Goal: Transaction & Acquisition: Purchase product/service

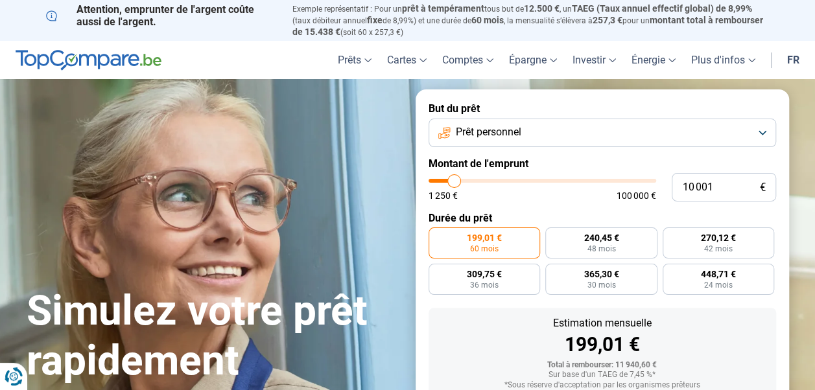
type input "12 500"
type input "12500"
type input "13 000"
type input "13000"
type input "13 250"
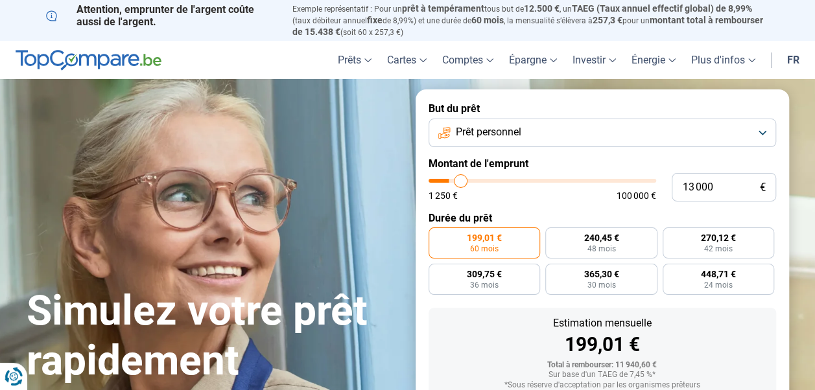
type input "13250"
type input "13 500"
type input "13500"
type input "13 750"
type input "13750"
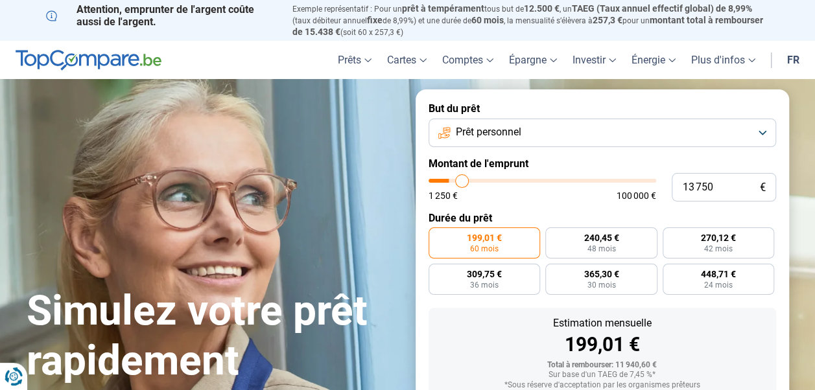
type input "14 250"
type input "14250"
type input "14 500"
drag, startPoint x: 463, startPoint y: 182, endPoint x: 477, endPoint y: 187, distance: 15.2
type input "15500"
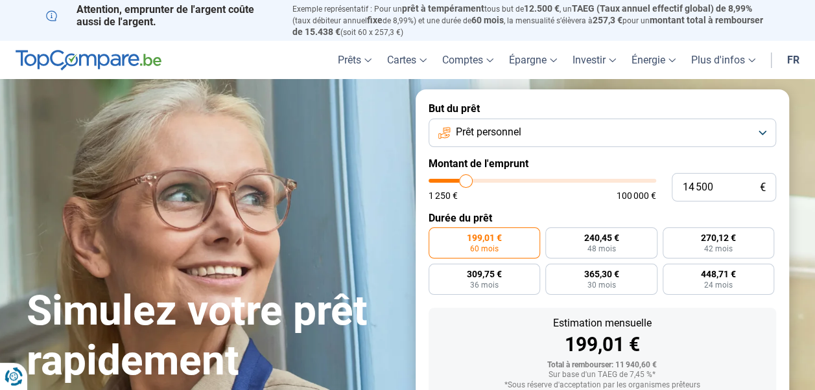
click at [466, 183] on input "range" at bounding box center [543, 181] width 228 height 4
type input "15 500"
radio input "false"
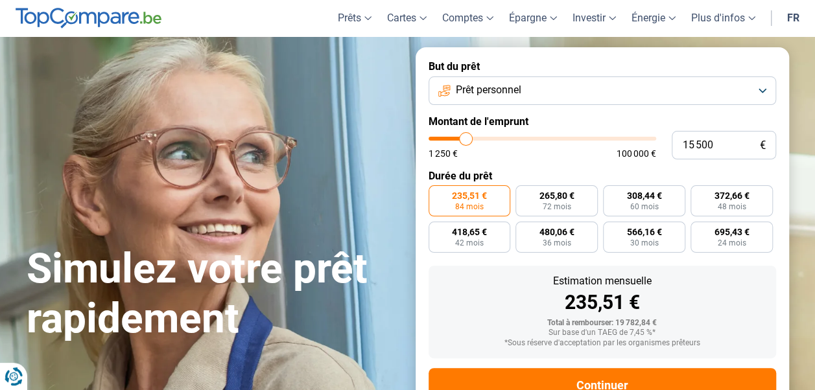
scroll to position [88, 0]
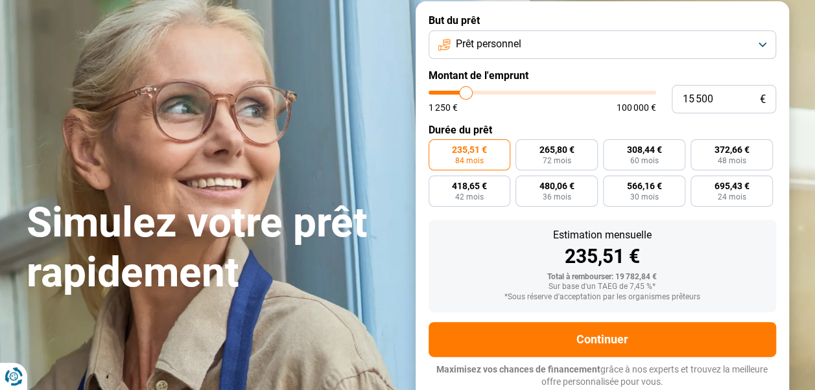
type input "17 250"
type input "17250"
type input "17 500"
type input "17500"
type input "17 750"
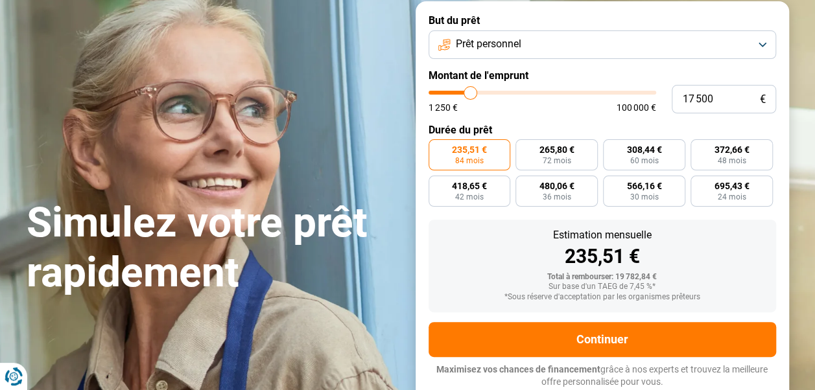
type input "17750"
type input "18 000"
type input "18000"
type input "18 250"
type input "18250"
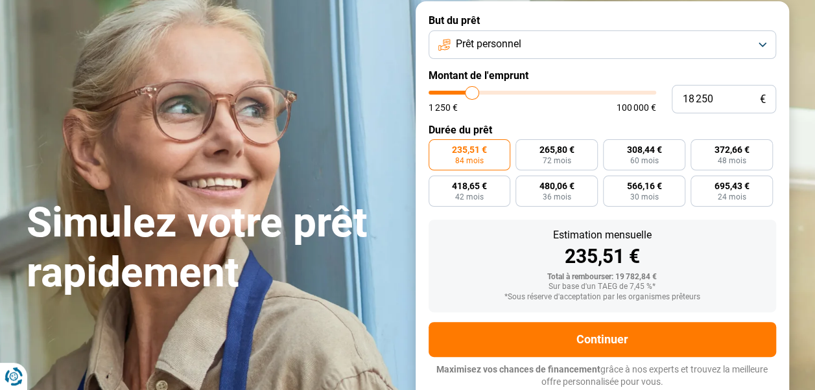
type input "18 500"
type input "18500"
type input "19 250"
type input "19250"
type input "19 750"
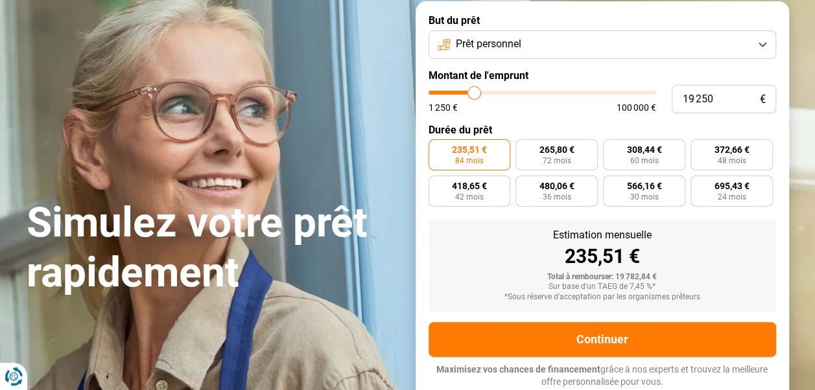
type input "19750"
type input "20 500"
type input "20500"
type input "21 250"
type input "21250"
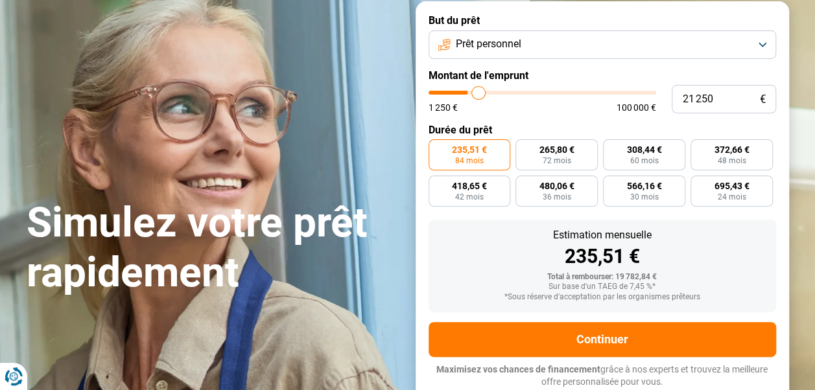
type input "21 750"
type input "21750"
type input "22 500"
type input "22500"
type input "22 750"
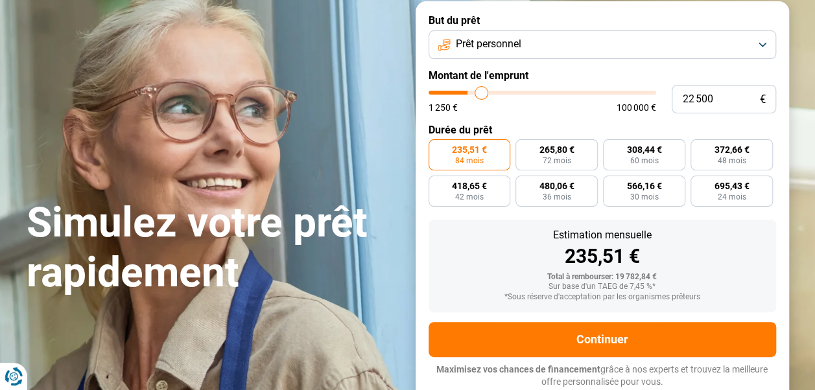
type input "22750"
type input "23 000"
type input "23000"
type input "23 500"
type input "23500"
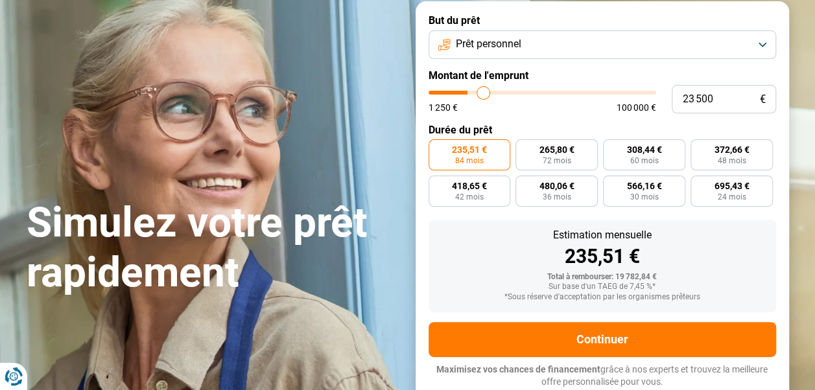
type input "23 750"
type input "23750"
type input "24 250"
type input "24250"
type input "24 500"
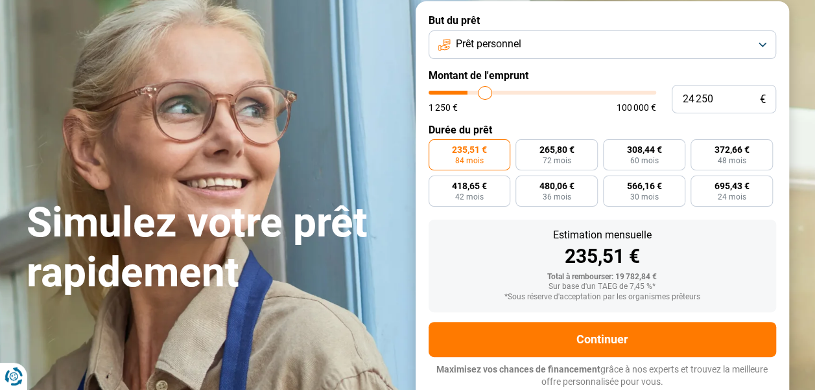
type input "24500"
type input "24 750"
type input "24750"
type input "25 000"
type input "25000"
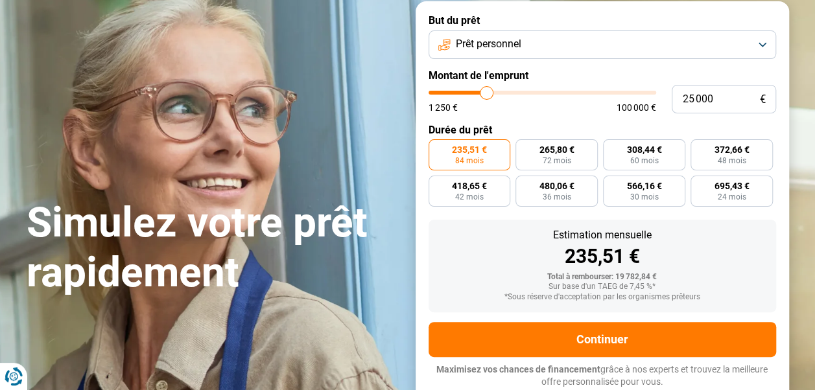
type input "24 750"
type input "24750"
type input "24 500"
type input "24500"
type input "24 250"
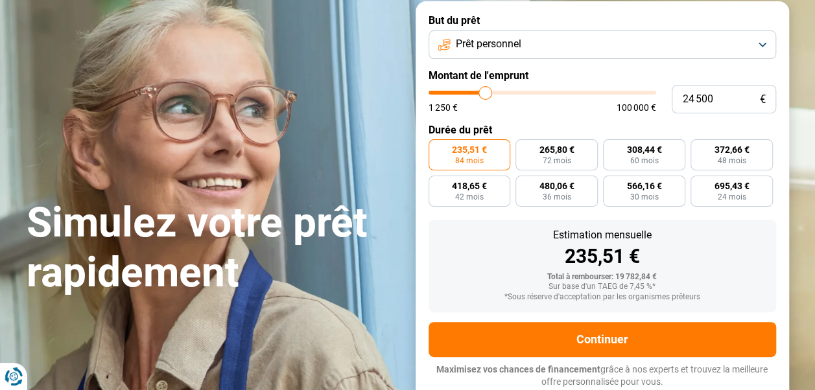
type input "24250"
type input "24 000"
type input "24000"
type input "23 750"
type input "23750"
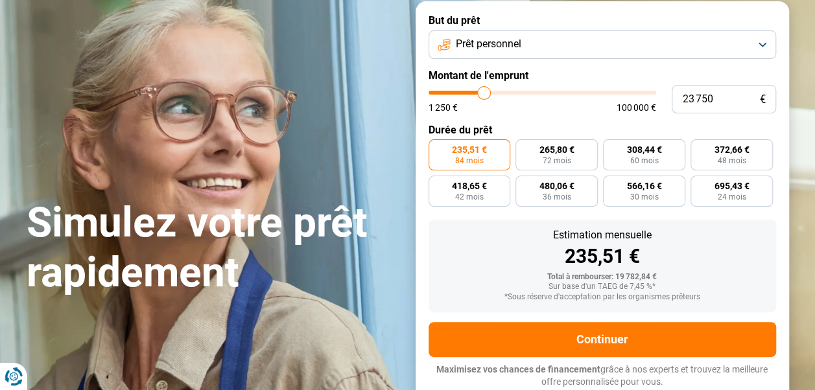
type input "23 500"
type input "23500"
type input "23 250"
type input "23250"
type input "23 000"
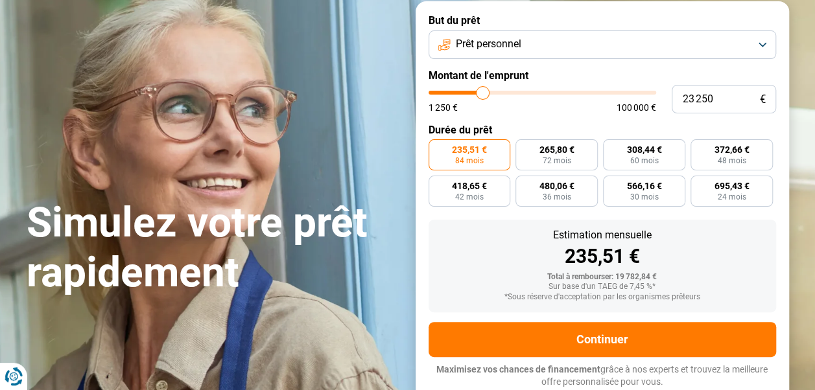
type input "23000"
type input "22 750"
type input "22750"
type input "22 500"
type input "22500"
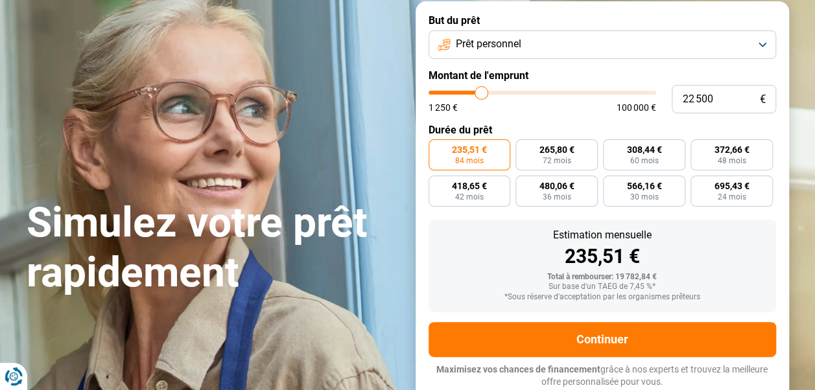
type input "22 250"
type input "22250"
type input "22 000"
type input "22000"
type input "21 750"
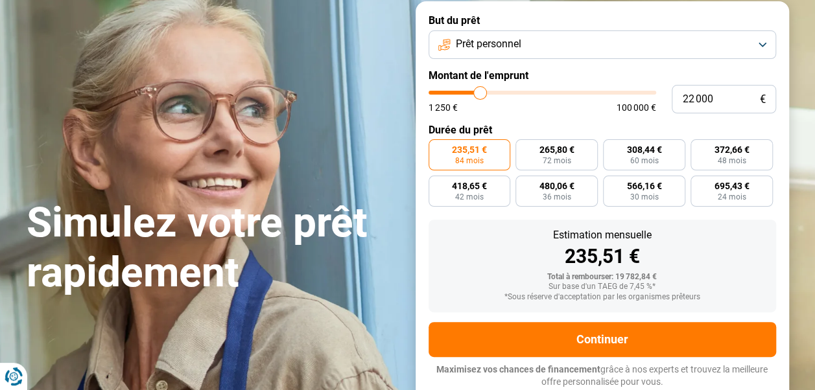
type input "21750"
type input "21 500"
type input "21500"
type input "21 250"
type input "21250"
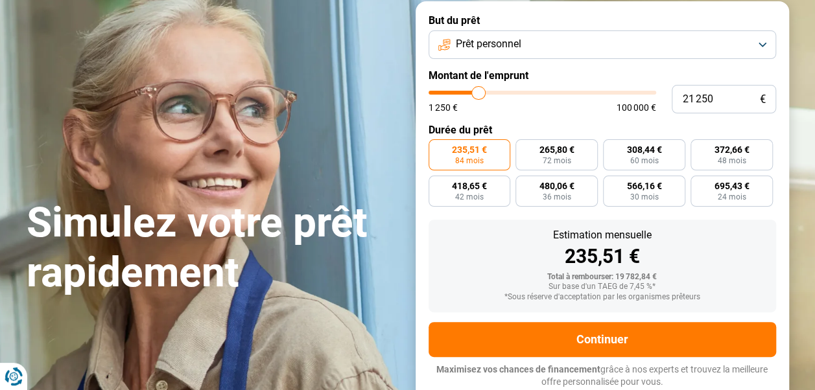
type input "21 000"
type input "21000"
type input "20 750"
type input "20750"
type input "20 250"
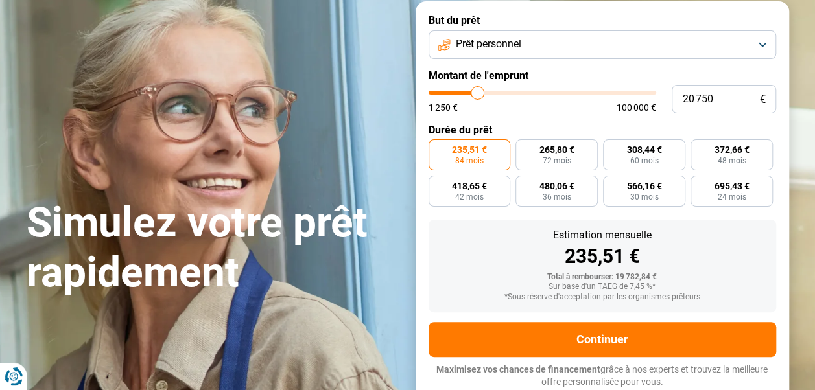
type input "20250"
type input "20 000"
type input "20000"
type input "19 750"
type input "19750"
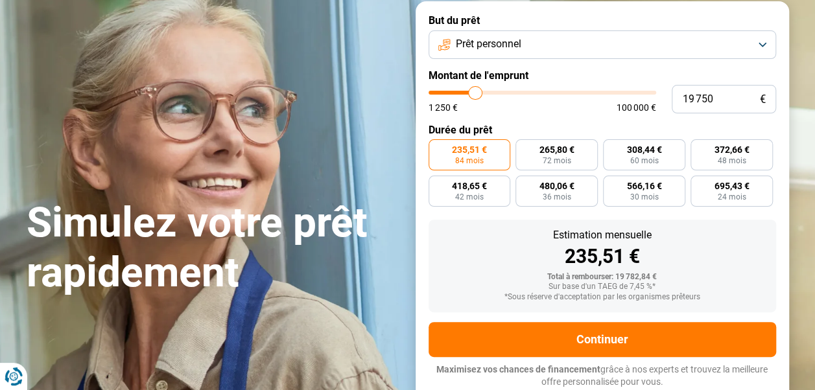
type input "19 500"
type input "19500"
type input "19 250"
type input "19250"
type input "18 750"
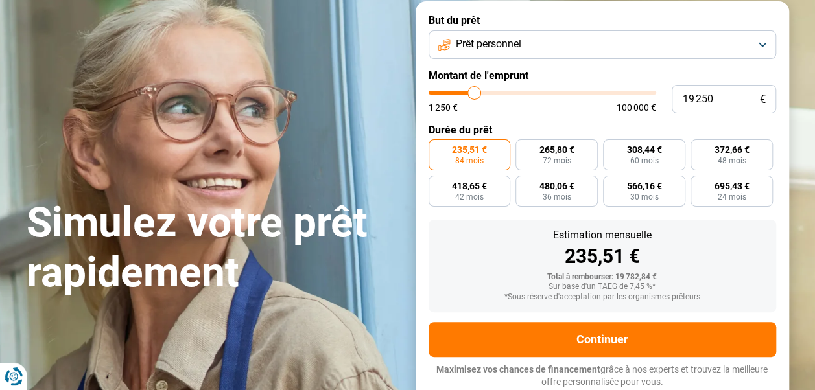
type input "18750"
type input "18 250"
type input "18250"
type input "17 500"
type input "17500"
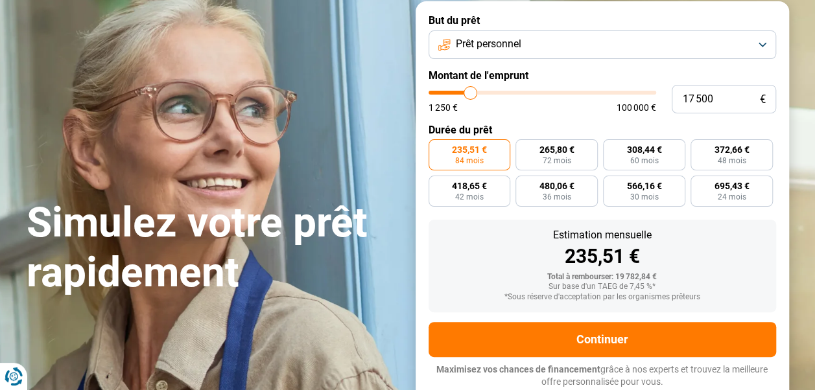
type input "17 250"
type input "17250"
type input "17 000"
type input "17000"
type input "16 750"
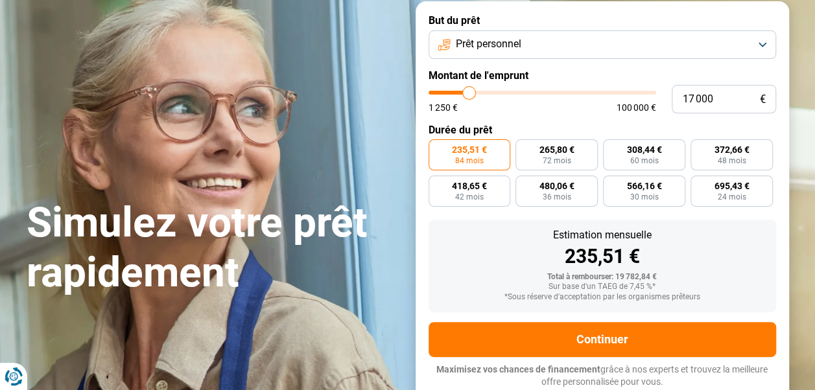
type input "16750"
type input "16 500"
type input "16500"
type input "16 250"
type input "16250"
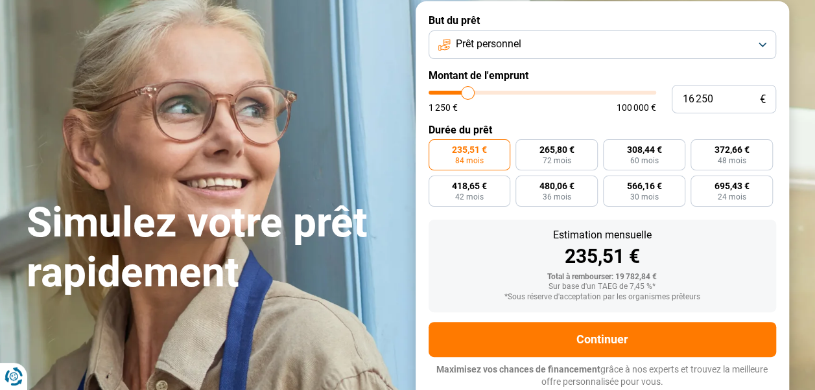
type input "16 000"
type input "16000"
type input "15 750"
type input "15750"
type input "15 500"
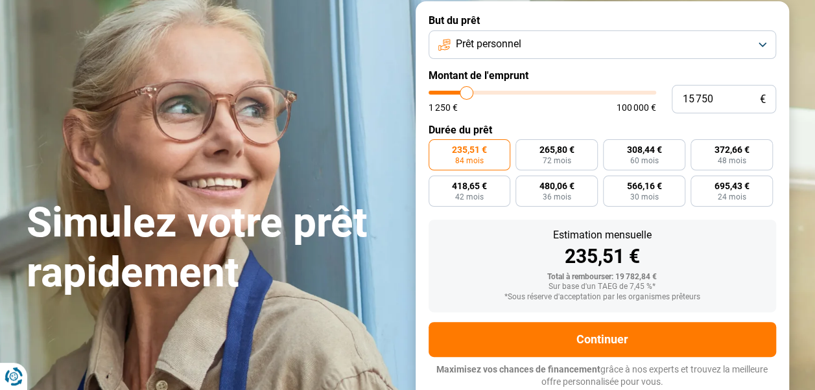
type input "15500"
type input "15 250"
type input "15250"
type input "15 000"
type input "15000"
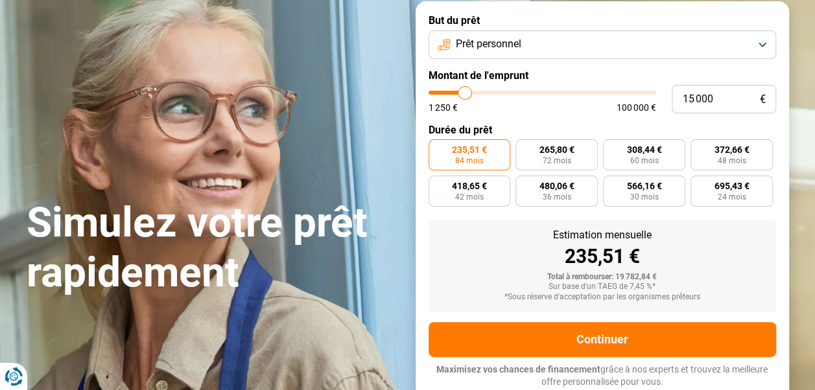
type input "14 750"
type input "14750"
type input "14 500"
type input "14500"
type input "14 250"
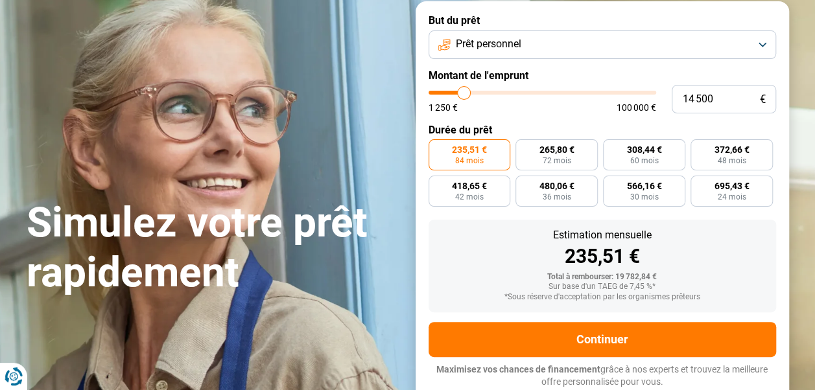
type input "14250"
type input "14 000"
type input "14000"
type input "13 500"
type input "13500"
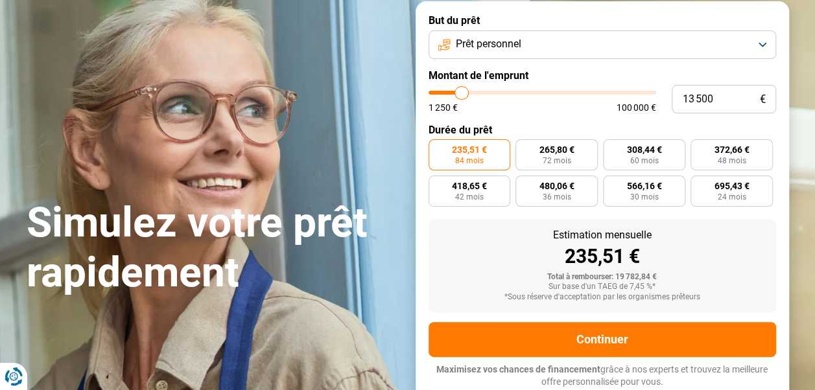
type input "13 250"
type input "13250"
type input "13 000"
type input "13000"
type input "12 750"
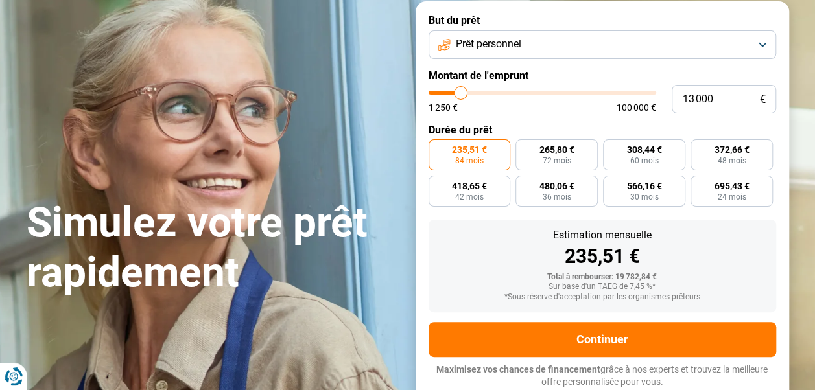
type input "12750"
type input "12 500"
type input "12500"
type input "12 250"
type input "12250"
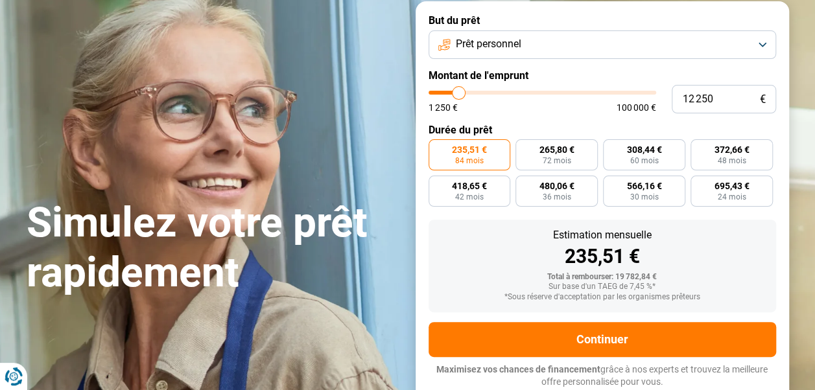
type input "12 000"
type input "12000"
type input "11 750"
type input "11750"
type input "11 500"
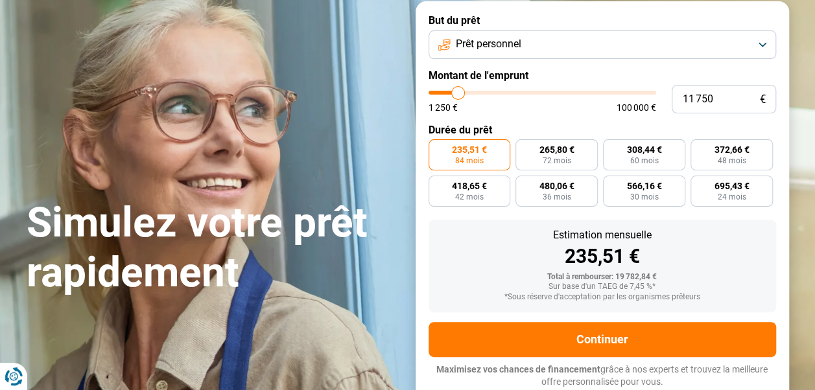
type input "11500"
type input "11 250"
type input "11250"
type input "11 000"
type input "11000"
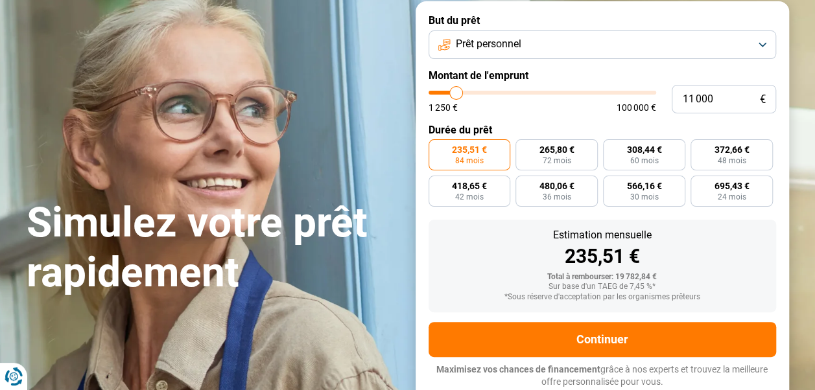
type input "10 750"
type input "10750"
type input "10 500"
type input "10500"
type input "10 250"
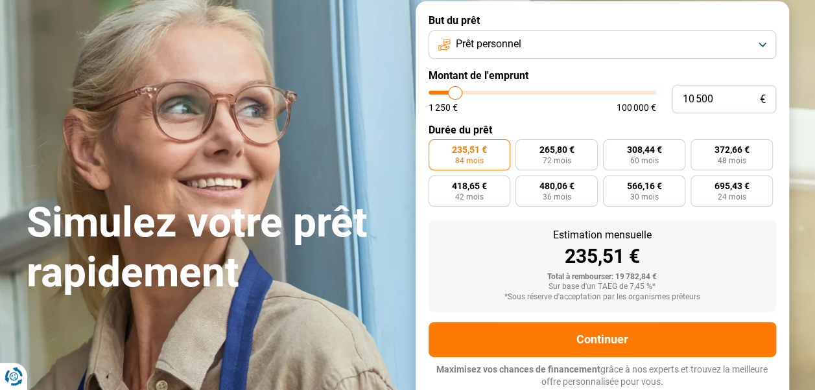
type input "10250"
type input "10 000"
type input "10000"
type input "9 750"
type input "9750"
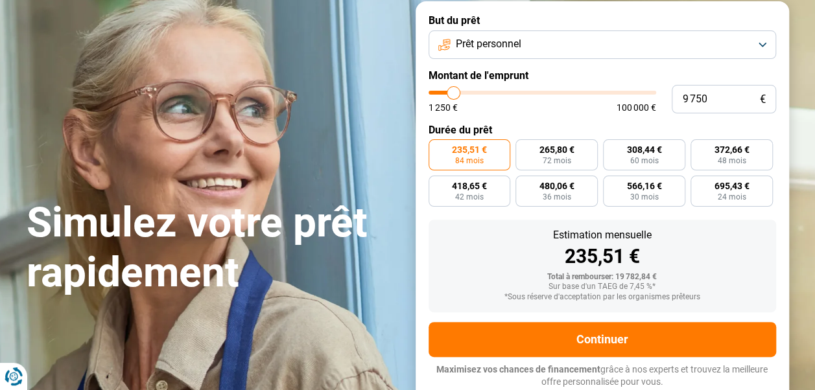
type input "9 500"
type input "9500"
type input "9 250"
type input "9250"
type input "9 000"
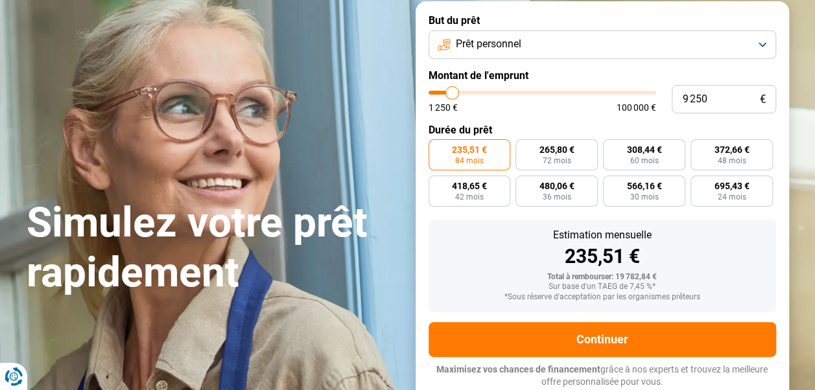
type input "9000"
type input "8 750"
type input "8750"
type input "8 500"
type input "8500"
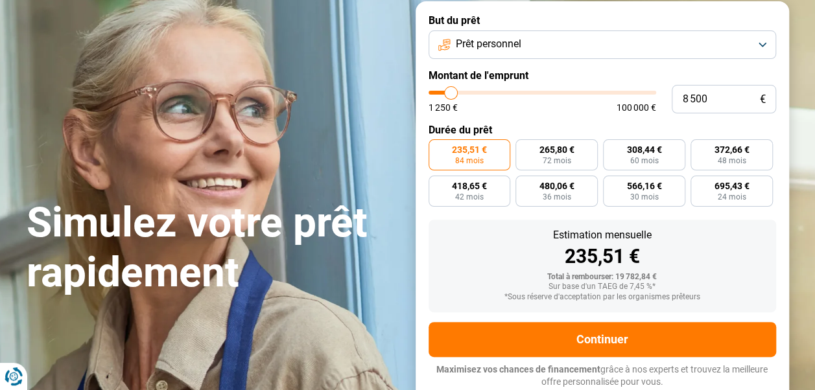
type input "8 250"
type input "8250"
type input "8 000"
type input "8000"
type input "7 750"
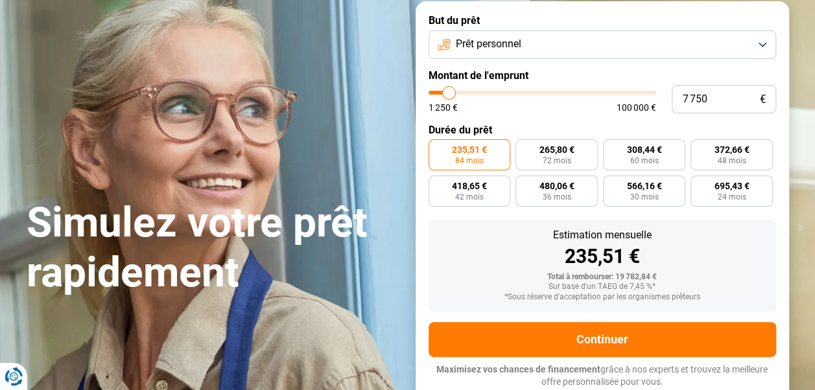
drag, startPoint x: 469, startPoint y: 100, endPoint x: 449, endPoint y: 93, distance: 21.1
type input "7750"
click at [449, 93] on input "range" at bounding box center [543, 93] width 228 height 4
radio input "true"
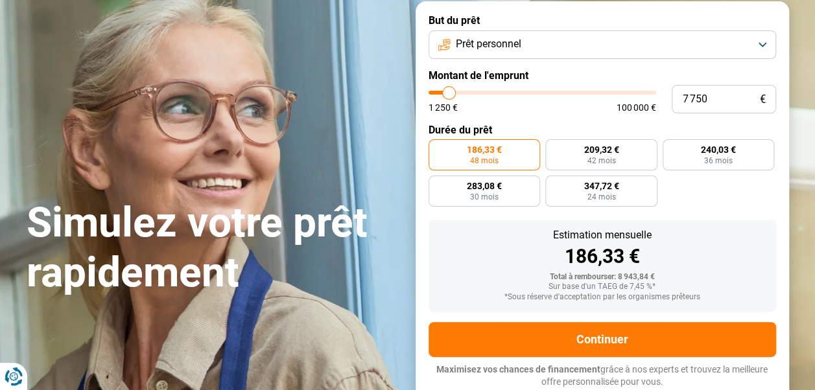
type input "7 500"
type input "7500"
click at [449, 95] on input "range" at bounding box center [543, 93] width 228 height 4
radio input "true"
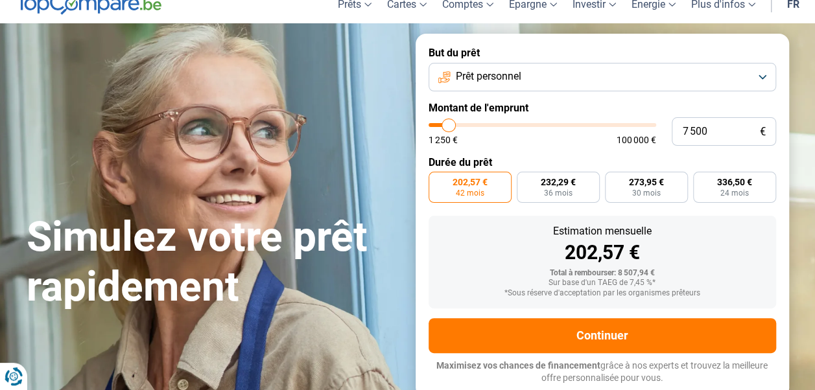
scroll to position [52, 0]
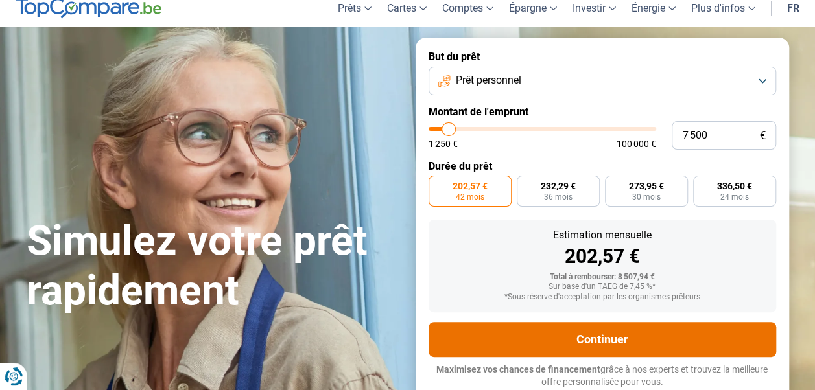
click at [574, 342] on button "Continuer" at bounding box center [603, 339] width 348 height 35
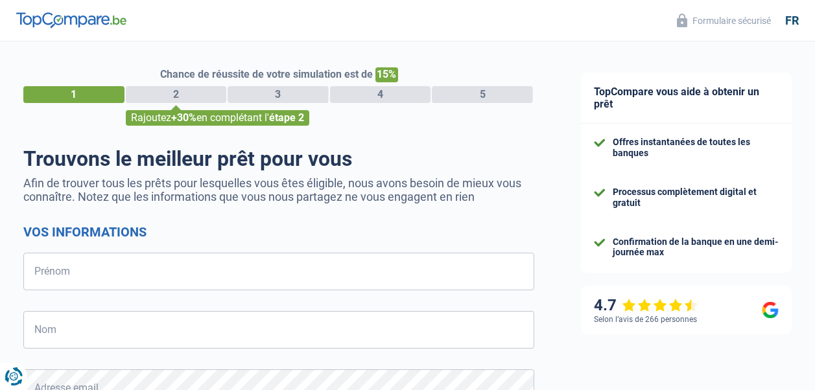
select select "32"
click at [95, 271] on input "Prénom" at bounding box center [278, 272] width 511 height 38
type input "[PERSON_NAME]"
type input "claes"
type input "498153197"
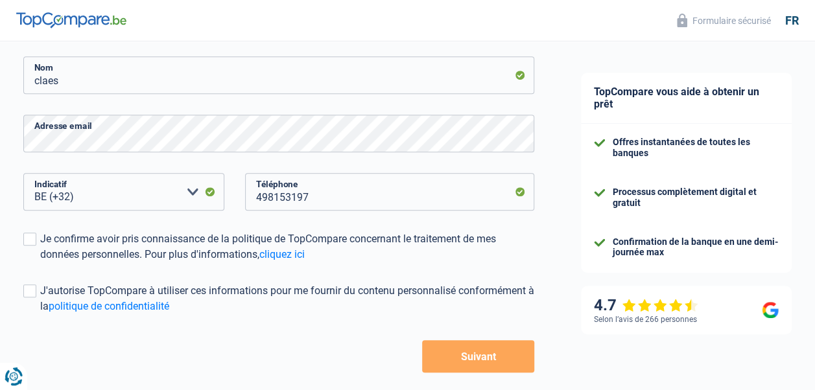
scroll to position [259, 0]
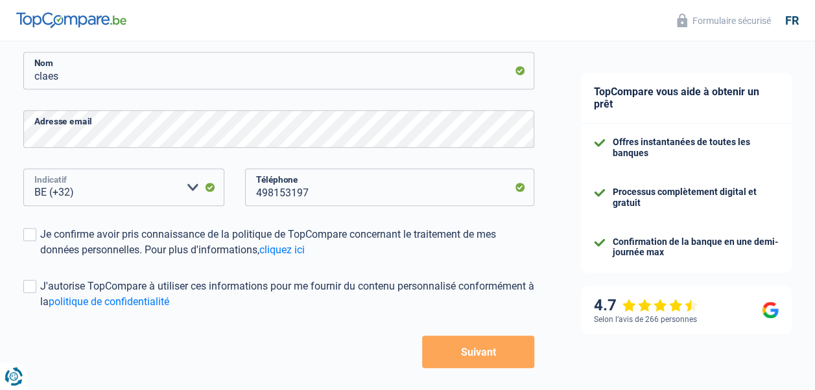
click at [95, 196] on select "BE (+32) LU (+352) Veuillez sélectionner une option" at bounding box center [123, 188] width 201 height 38
click at [29, 289] on span at bounding box center [29, 286] width 13 height 13
click at [40, 310] on input "J'autorise TopCompare à utiliser ces informations pour me fournir du contenu pe…" at bounding box center [40, 310] width 0 height 0
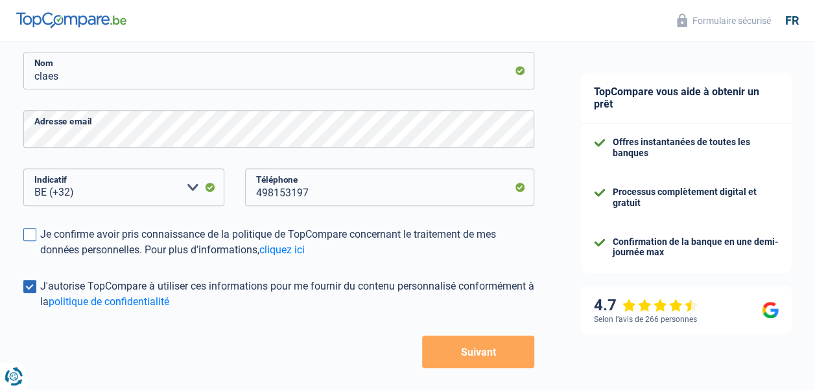
click at [36, 232] on span at bounding box center [29, 234] width 13 height 13
click at [40, 258] on input "Je confirme avoir pris connaissance de la politique de TopCompare concernant le…" at bounding box center [40, 258] width 0 height 0
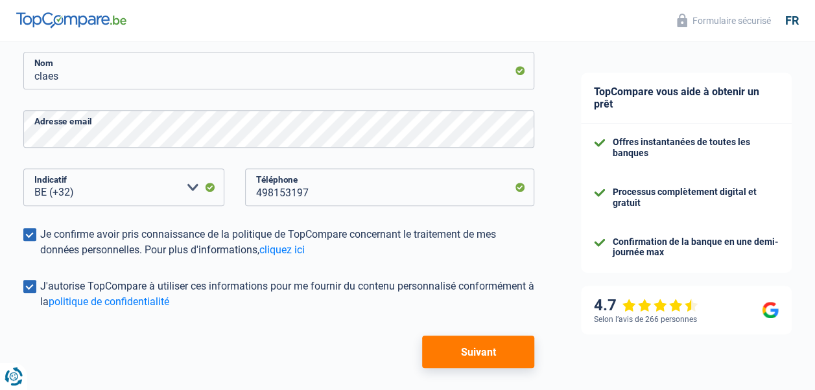
click at [449, 344] on button "Suivant" at bounding box center [478, 352] width 112 height 32
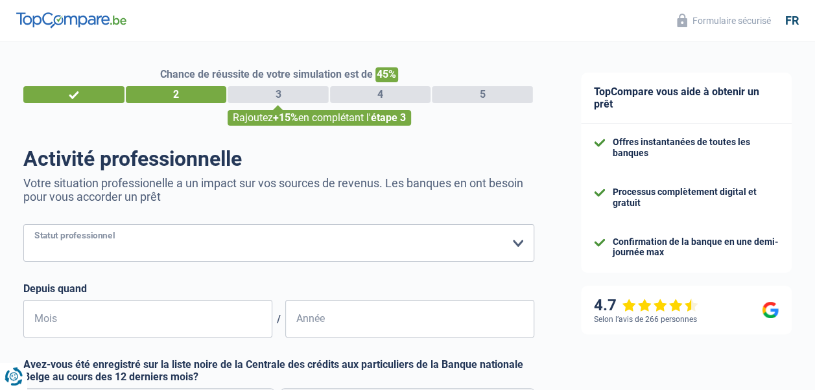
click at [521, 243] on select "Ouvrier Employé privé Employé public Invalide Indépendant Pensionné Chômeur Mut…" at bounding box center [278, 243] width 511 height 38
select select "retired"
click at [23, 226] on select "Ouvrier Employé privé Employé public Invalide Indépendant Pensionné Chômeur Mut…" at bounding box center [278, 243] width 511 height 38
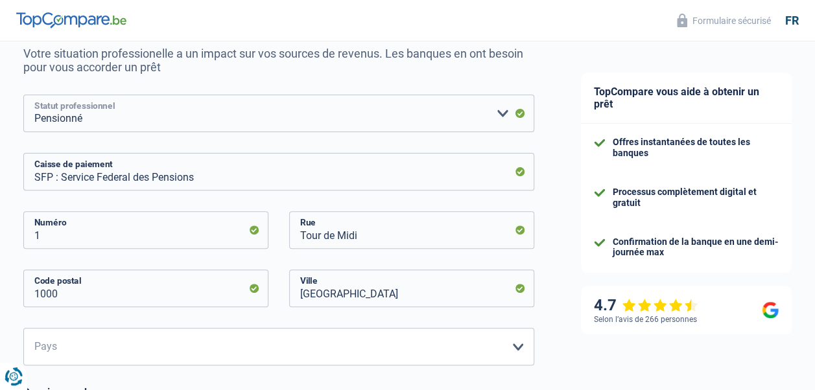
scroll to position [259, 0]
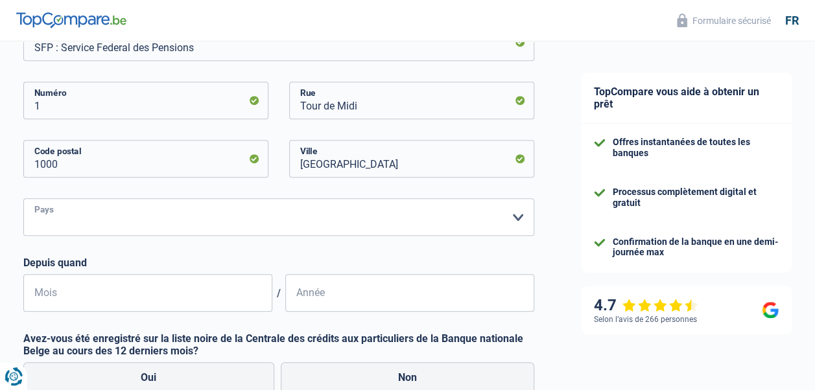
click at [518, 217] on select "Belgique Luxembourg Veuillez sélectionner une option" at bounding box center [278, 217] width 511 height 38
select select "BE"
click at [23, 200] on select "Belgique Luxembourg Veuillez sélectionner une option" at bounding box center [278, 217] width 511 height 38
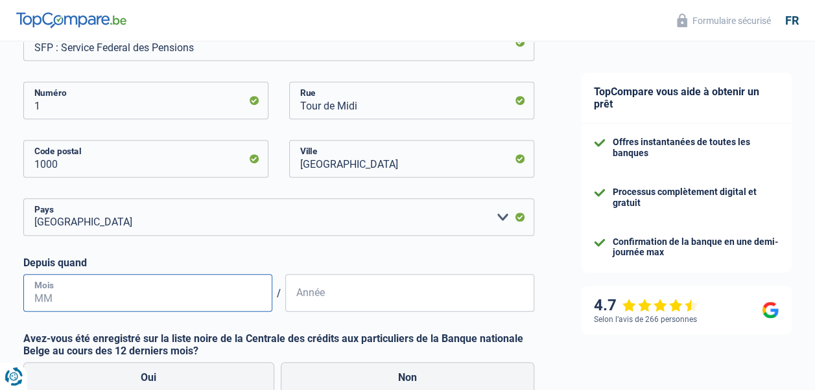
click at [139, 293] on input "Mois" at bounding box center [147, 293] width 249 height 38
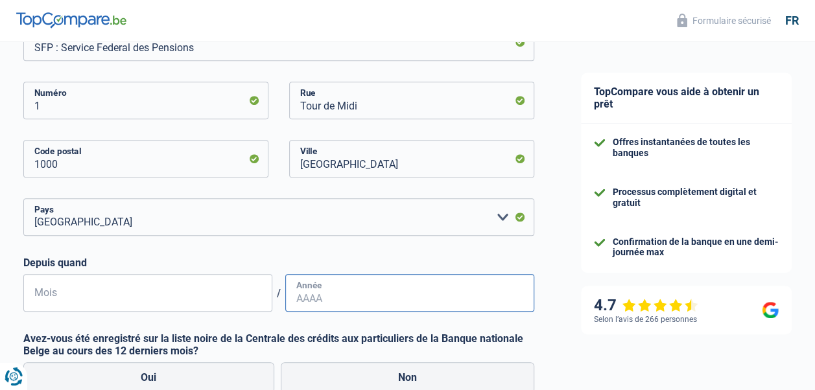
type input "01"
click at [304, 302] on input "Année" at bounding box center [409, 293] width 249 height 38
type input "2018"
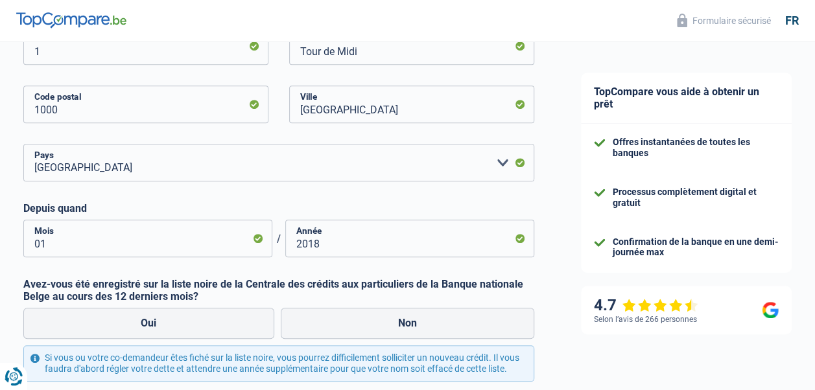
scroll to position [324, 0]
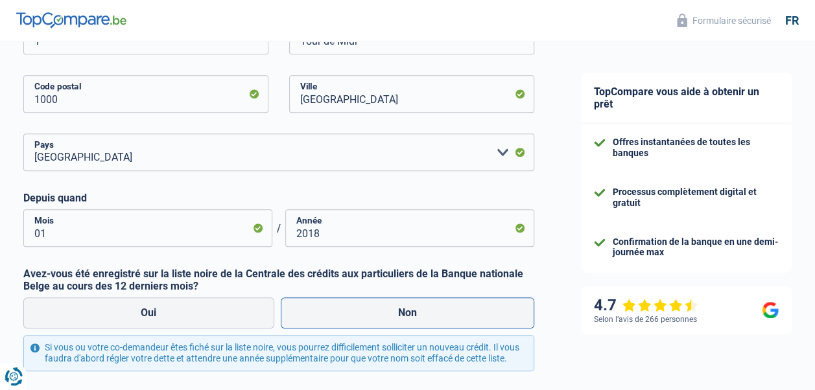
click at [380, 320] on label "Non" at bounding box center [408, 313] width 254 height 31
click at [380, 320] on input "Non" at bounding box center [408, 313] width 254 height 31
radio input "true"
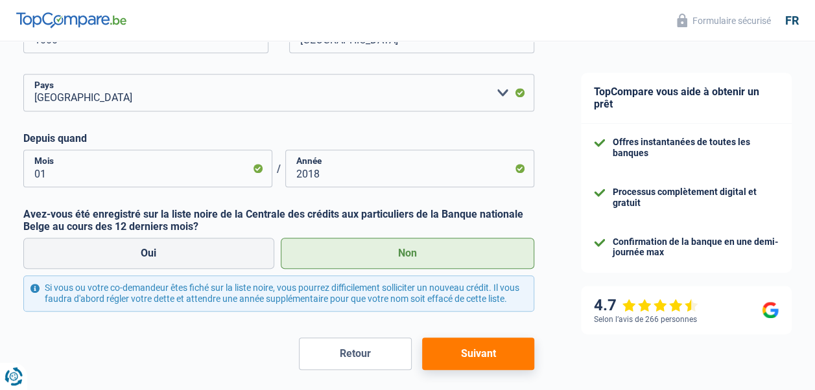
scroll to position [389, 0]
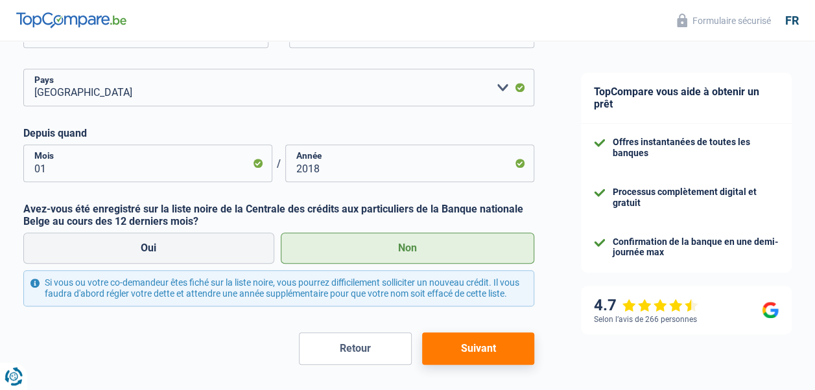
click at [494, 358] on button "Suivant" at bounding box center [478, 349] width 112 height 32
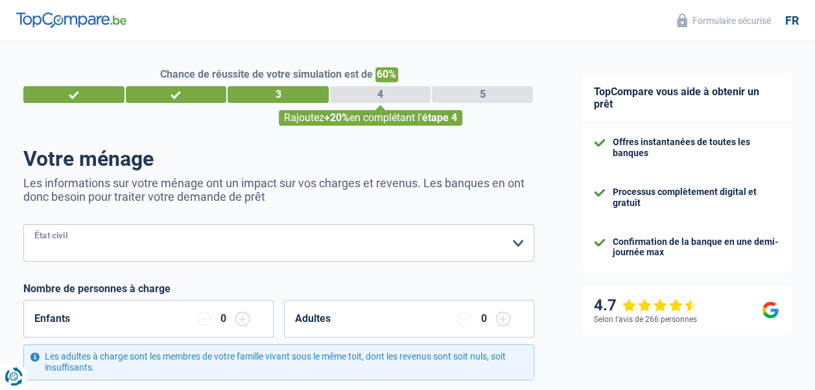
click at [521, 248] on select "Célibataire Marié(e) Cohabitant(e) légal(e) Divorcé(e) Veuf(ve) Séparé (de fait…" at bounding box center [278, 243] width 511 height 38
select select "divorced"
click at [23, 226] on select "Célibataire Marié(e) Cohabitant(e) légal(e) Divorcé(e) Veuf(ve) Séparé (de fait…" at bounding box center [278, 243] width 511 height 38
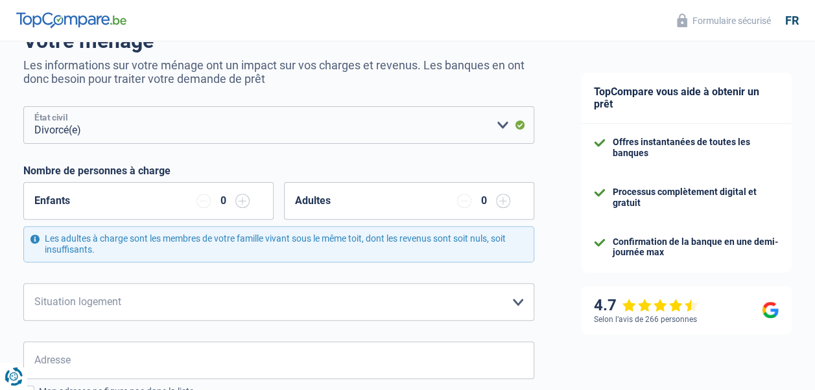
scroll to position [130, 0]
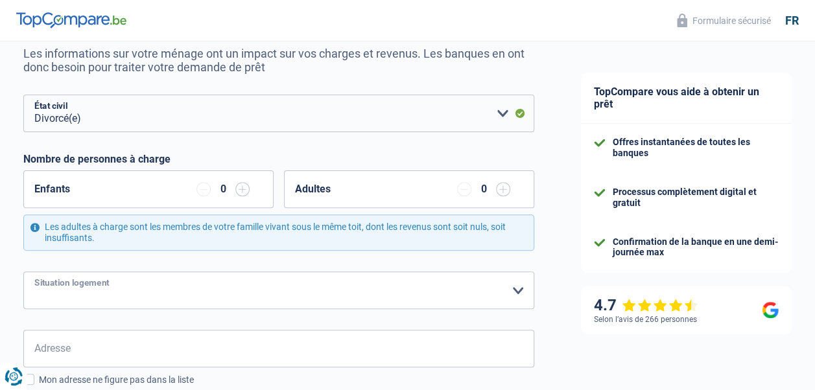
click at [516, 292] on select "Locataire Propriétaire avec prêt hypothécaire Propriétaire sans prêt hypothécai…" at bounding box center [278, 291] width 511 height 38
select select "rents"
click at [23, 272] on select "Locataire Propriétaire avec prêt hypothécaire Propriétaire sans prêt hypothécai…" at bounding box center [278, 291] width 511 height 38
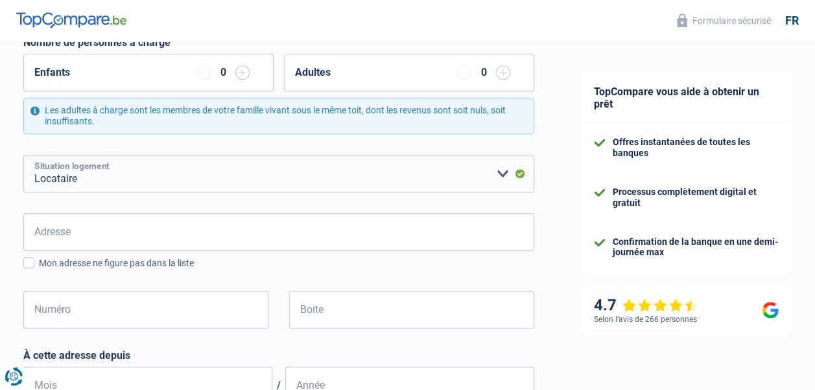
scroll to position [259, 0]
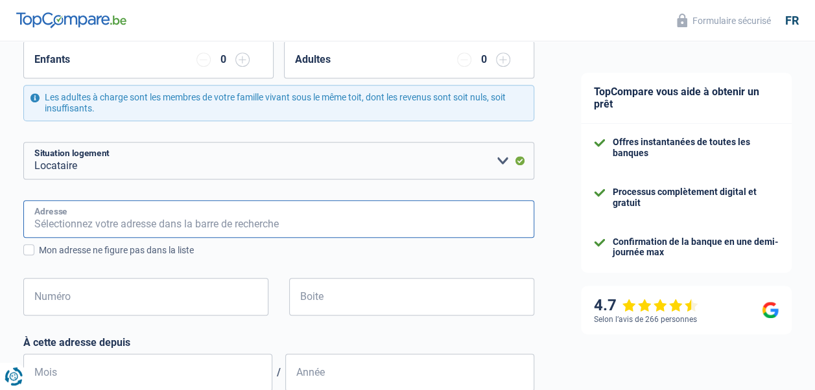
click at [104, 219] on input "Adresse" at bounding box center [278, 219] width 511 height 38
type input "rue general de gaulle 201 BT 01"
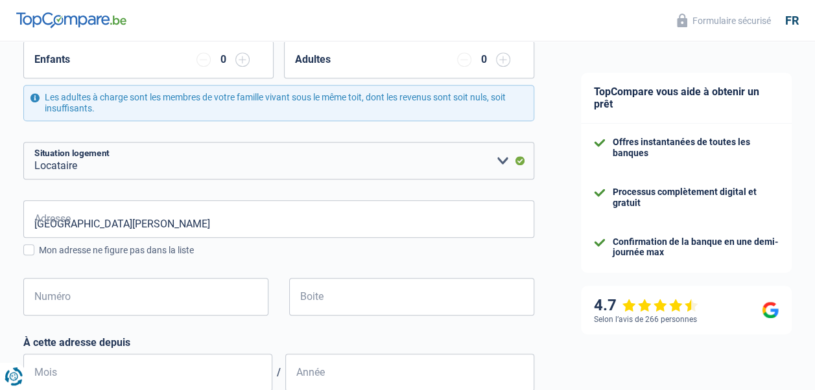
type input "Belgique"
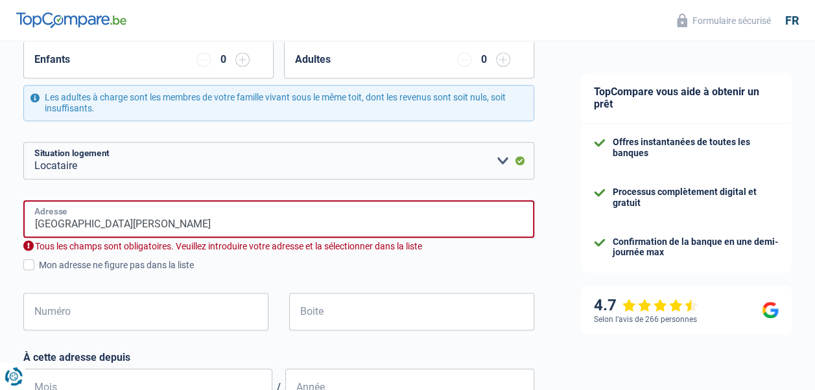
type input "rue general de gaulle 201"
type input "Belgique"
click at [211, 226] on input "rue general de gaulle 201" at bounding box center [278, 219] width 511 height 38
click at [3, 201] on div "Chance de réussite de votre simulation est de 60% 1 2 3 4 5 Rajoutez +20% en co…" at bounding box center [279, 278] width 558 height 1002
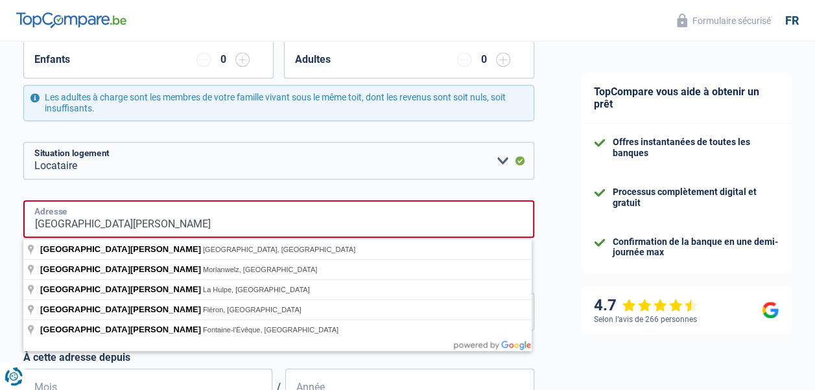
click at [160, 210] on input "rue general de gaulle" at bounding box center [278, 219] width 511 height 38
type input "Rue Général de Gaulle, 4020, Liège, BE"
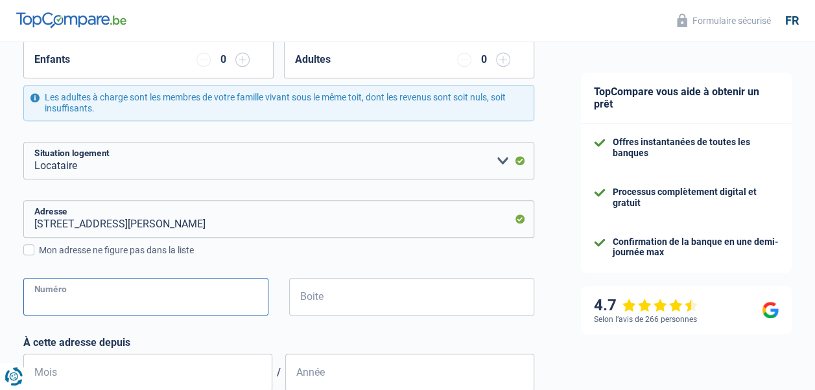
click at [131, 295] on input "Numéro" at bounding box center [145, 297] width 245 height 38
type input "201"
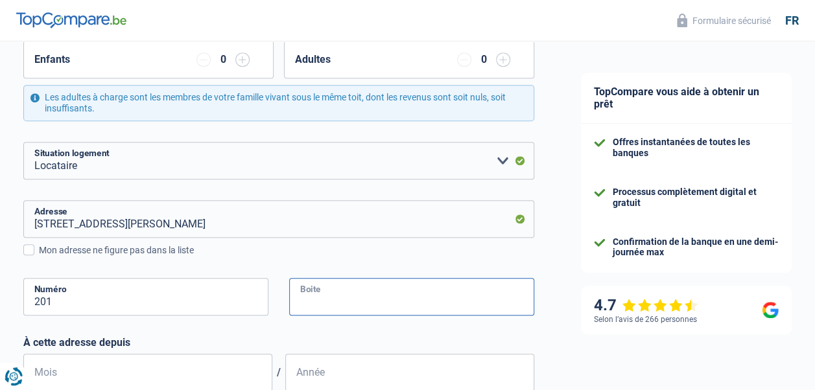
click at [363, 296] on input "Boite" at bounding box center [411, 297] width 245 height 38
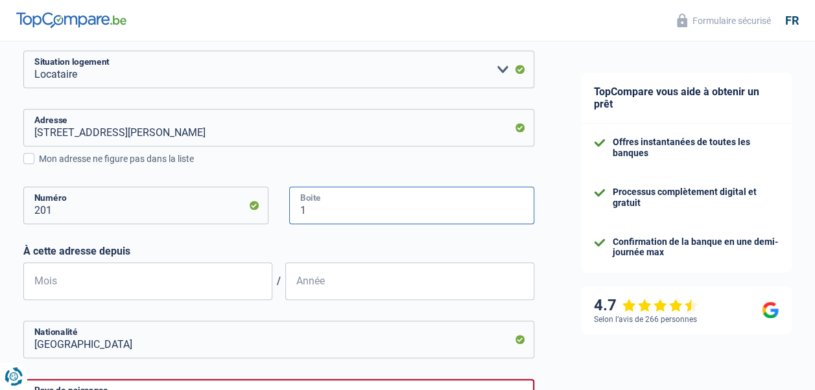
scroll to position [389, 0]
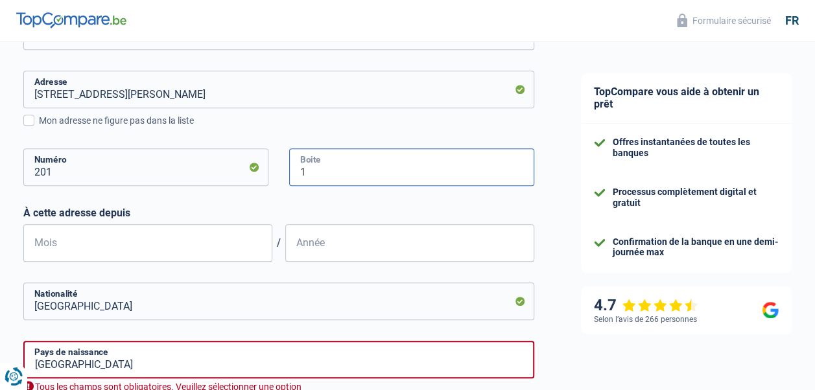
type input "1"
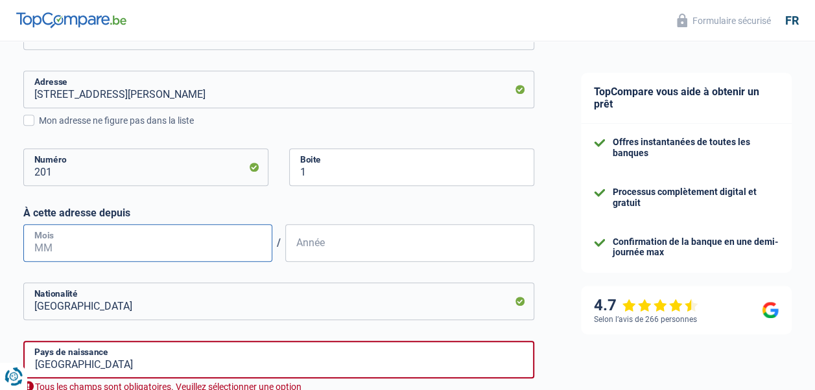
click at [88, 241] on input "Mois" at bounding box center [147, 243] width 249 height 38
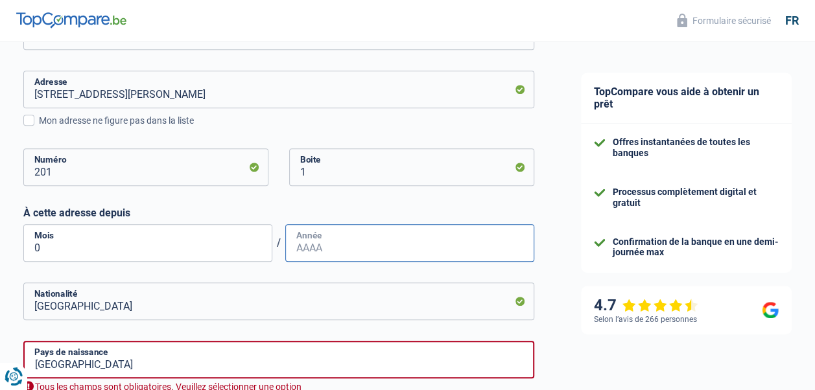
type input "05"
type input "2007"
type input "SAINT TROND"
type input "53.12.24-032.57"
click at [329, 252] on input "2007" at bounding box center [409, 243] width 249 height 38
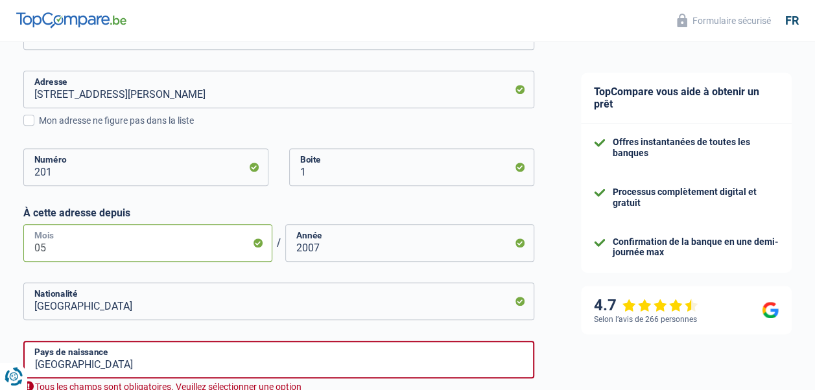
scroll to position [454, 0]
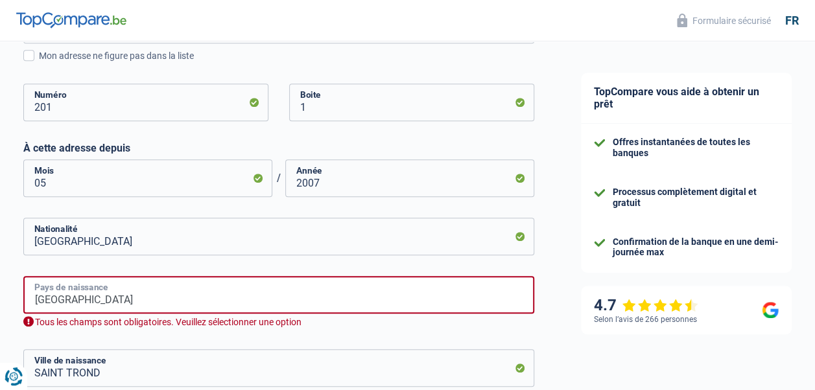
click at [119, 302] on input "Belgique" at bounding box center [278, 295] width 511 height 38
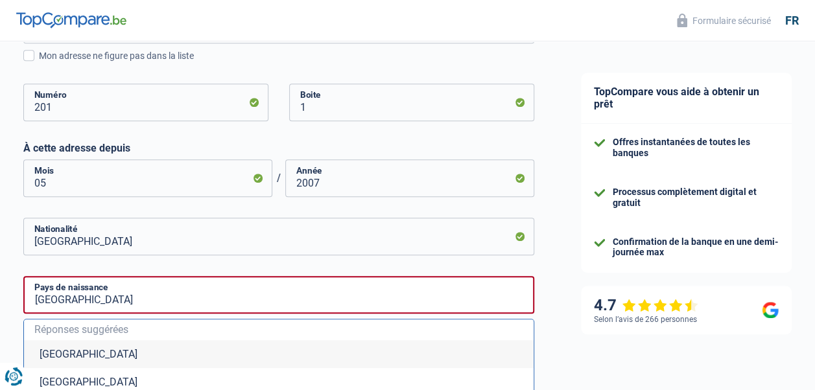
click at [74, 351] on li "Belgique" at bounding box center [279, 354] width 510 height 28
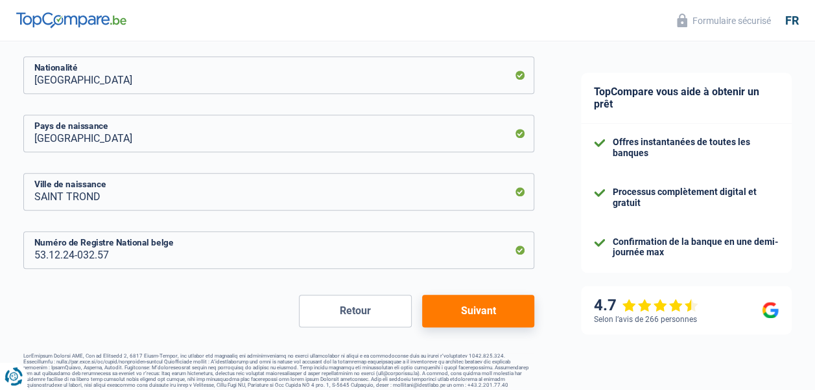
scroll to position [626, 0]
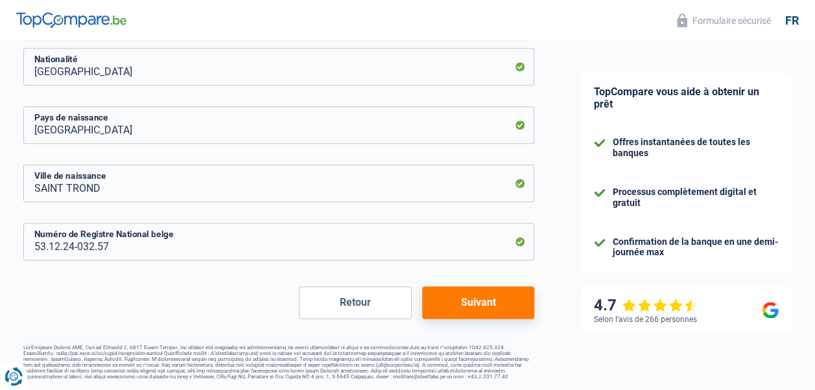
click at [480, 311] on button "Suivant" at bounding box center [478, 303] width 112 height 32
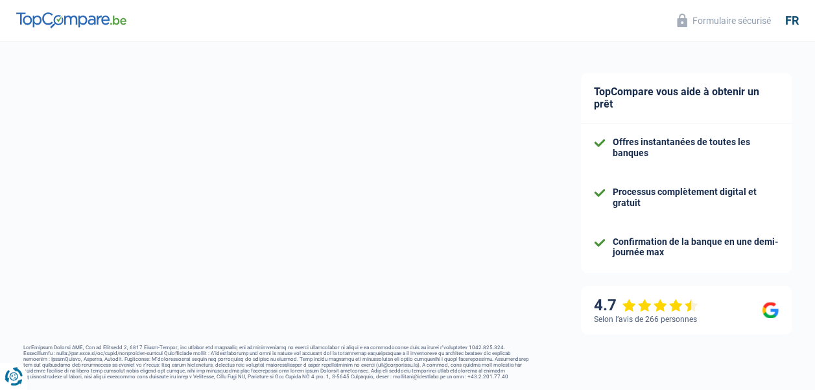
select select "pension"
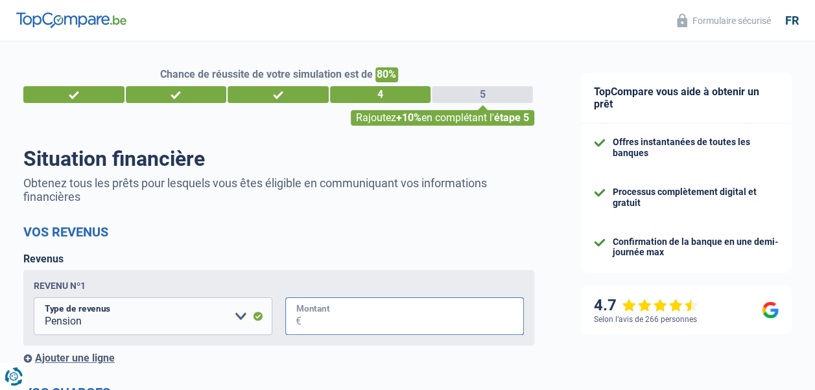
click at [396, 320] on input "Montant" at bounding box center [413, 317] width 222 height 38
type input "1.656"
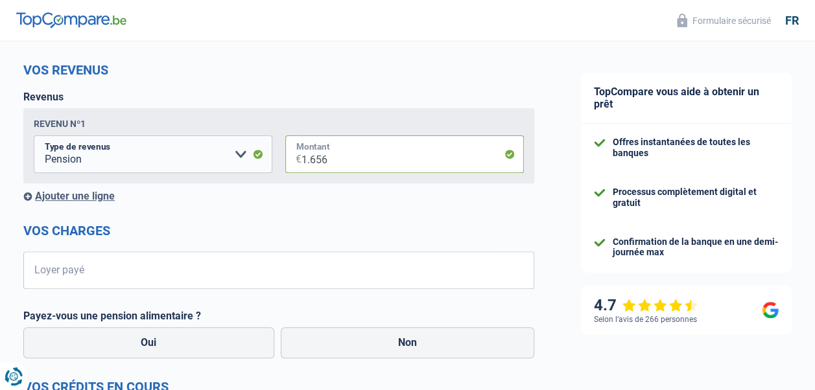
scroll to position [195, 0]
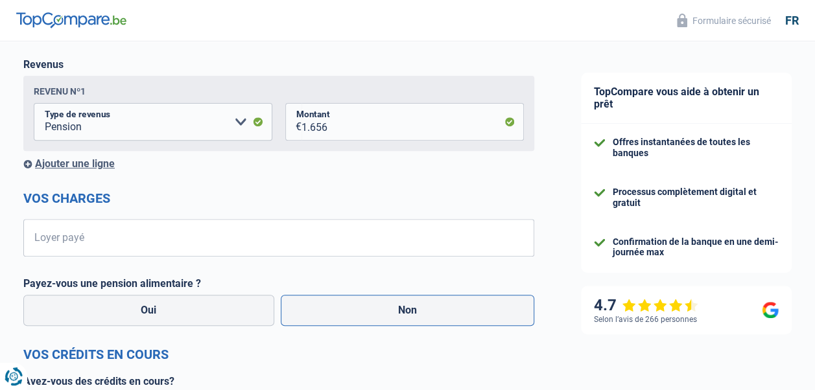
click at [412, 318] on label "Non" at bounding box center [408, 310] width 254 height 31
click at [412, 318] on input "Non" at bounding box center [408, 310] width 254 height 31
radio input "true"
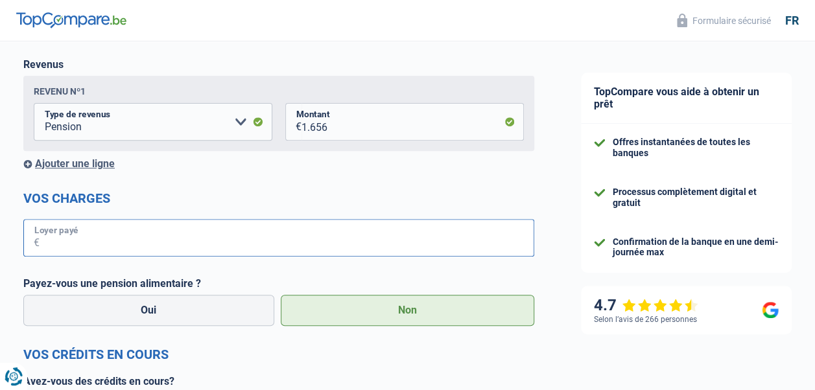
click at [207, 244] on input "Loyer payé" at bounding box center [287, 238] width 495 height 38
type input "400"
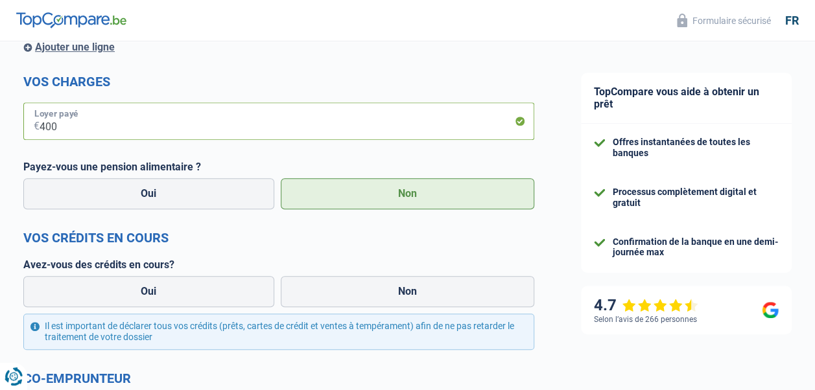
scroll to position [324, 0]
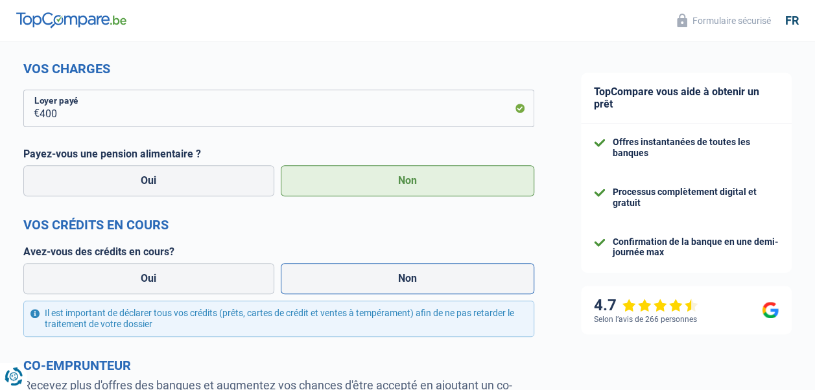
click at [364, 289] on label "Non" at bounding box center [408, 278] width 254 height 31
click at [364, 289] on input "Non" at bounding box center [408, 278] width 254 height 31
radio input "true"
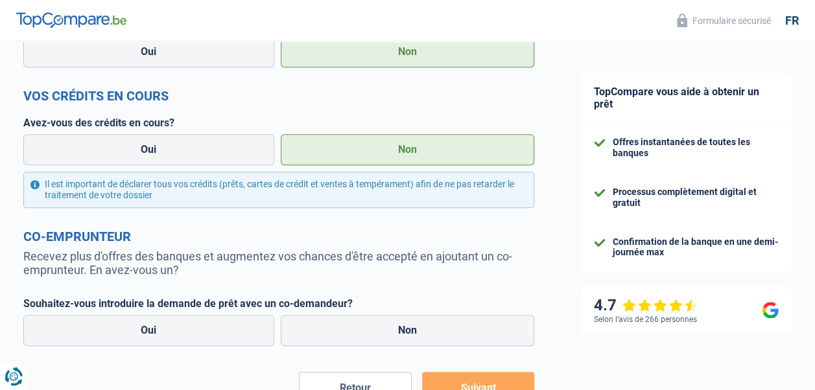
scroll to position [454, 0]
click at [375, 341] on label "Non" at bounding box center [408, 329] width 254 height 31
click at [375, 341] on input "Non" at bounding box center [408, 329] width 254 height 31
radio input "true"
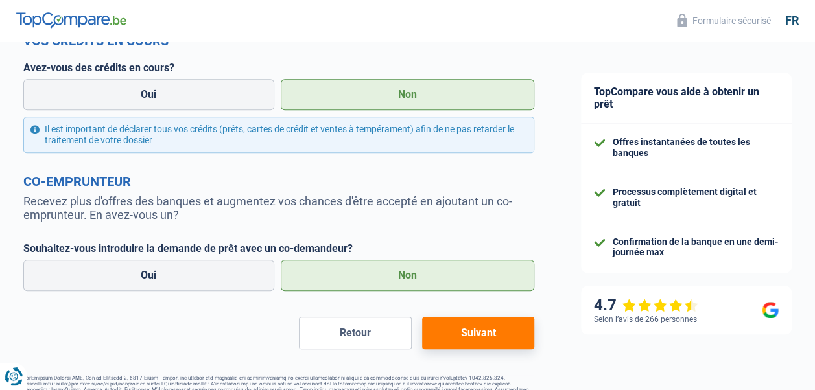
scroll to position [543, 0]
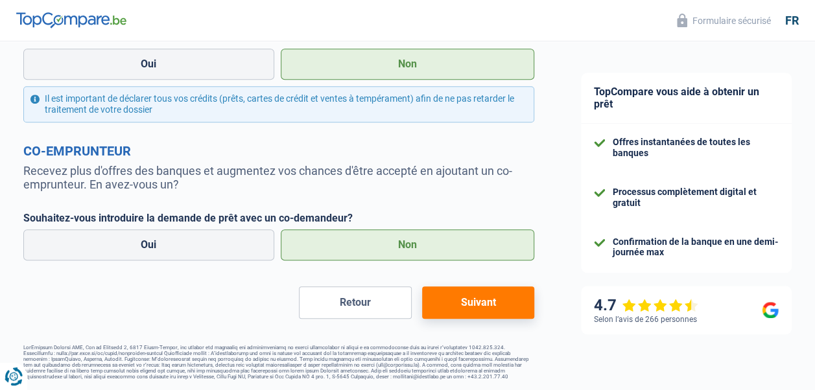
click at [456, 314] on button "Suivant" at bounding box center [478, 303] width 112 height 32
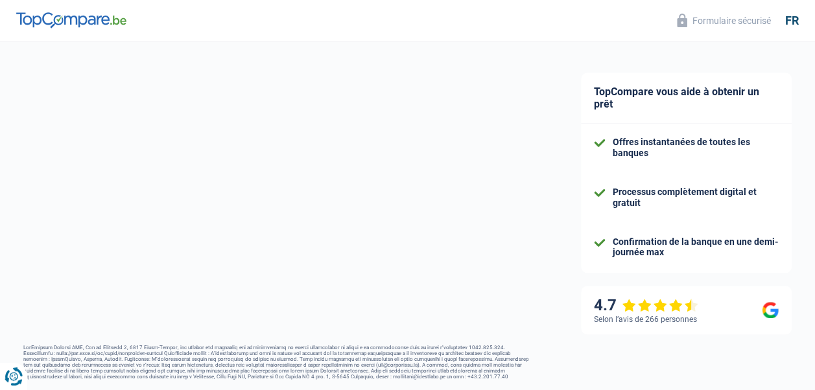
select select "42"
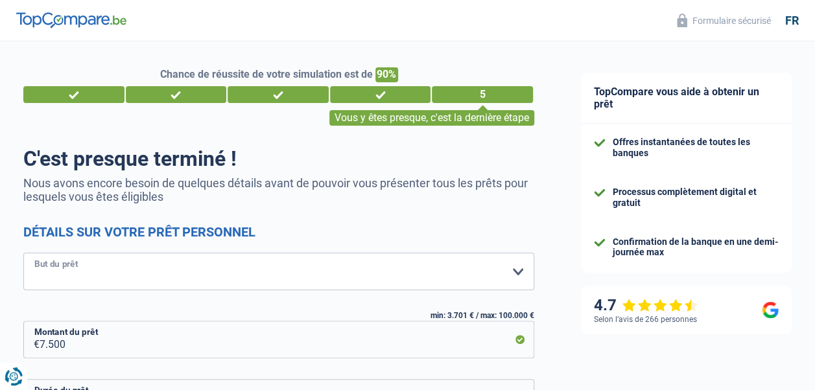
click at [519, 275] on select "Confort maison: meubles, textile, peinture, électroménager, outillage non-profe…" at bounding box center [278, 272] width 511 height 38
select select "movingOrInstallation"
click at [23, 254] on select "Confort maison: meubles, textile, peinture, électroménager, outillage non-profe…" at bounding box center [278, 272] width 511 height 38
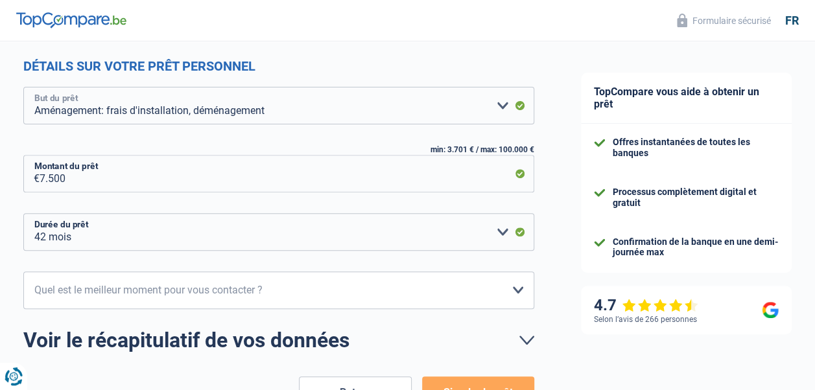
scroll to position [195, 0]
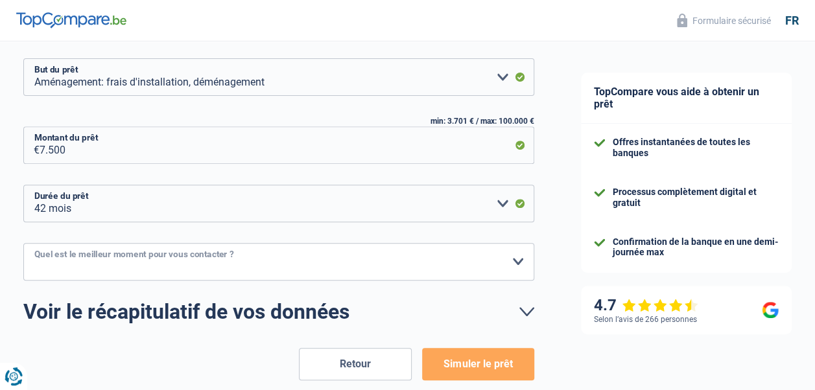
click at [517, 263] on select "10h-12h 12h-14h 14h-16h 16h-18h Veuillez sélectionner une option" at bounding box center [278, 262] width 511 height 38
select select "14-16"
click at [23, 244] on select "10h-12h 12h-14h 14h-16h 16h-18h Veuillez sélectionner une option" at bounding box center [278, 262] width 511 height 38
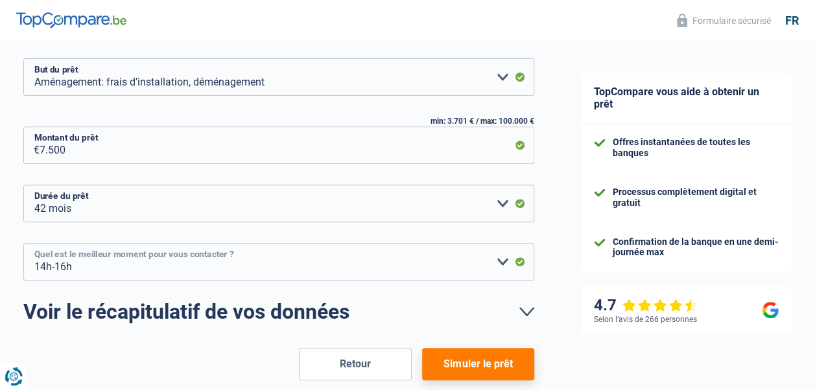
scroll to position [258, 0]
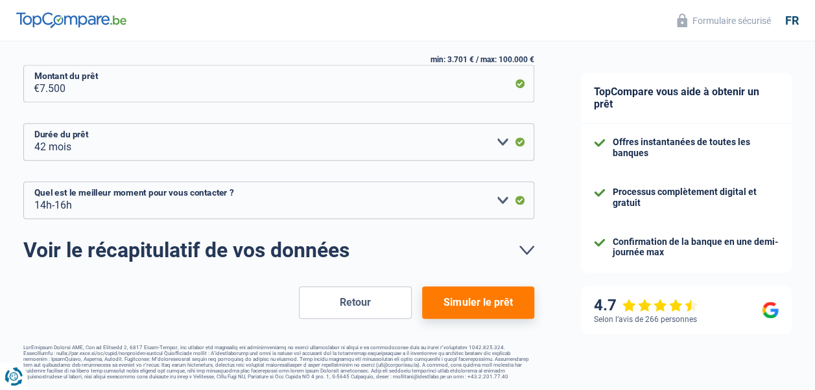
click at [488, 294] on button "Simuler le prêt" at bounding box center [478, 303] width 112 height 32
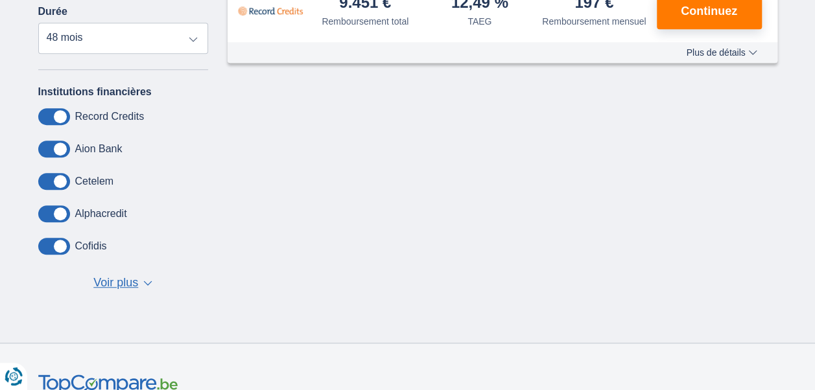
scroll to position [324, 0]
click at [148, 283] on span "▼" at bounding box center [147, 282] width 9 height 5
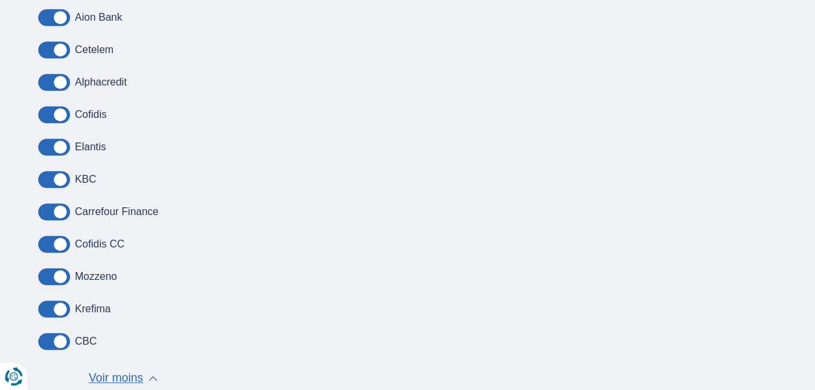
scroll to position [454, 0]
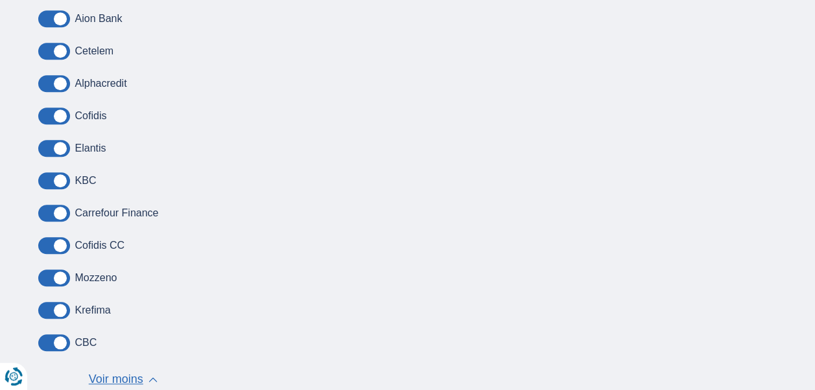
click at [101, 310] on label "Krefima" at bounding box center [93, 311] width 36 height 12
click at [59, 310] on span at bounding box center [54, 310] width 32 height 17
click at [0, 0] on input "checkbox" at bounding box center [0, 0] width 0 height 0
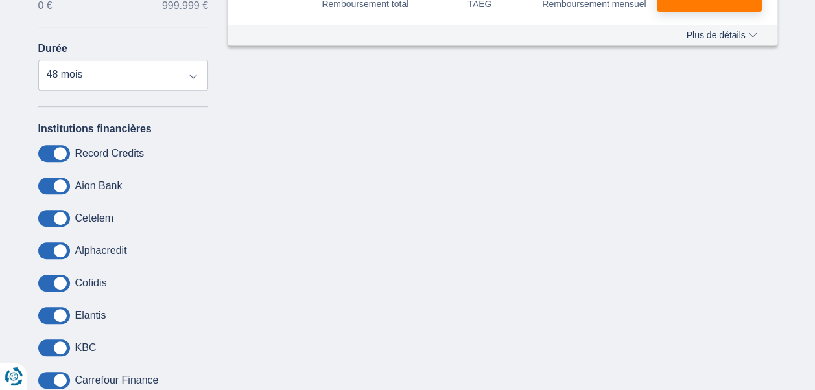
scroll to position [259, 0]
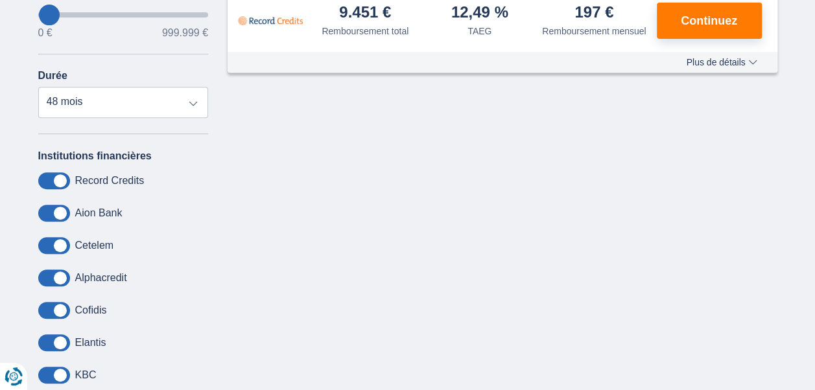
click at [62, 182] on span at bounding box center [54, 180] width 32 height 17
click at [0, 0] on input "checkbox" at bounding box center [0, 0] width 0 height 0
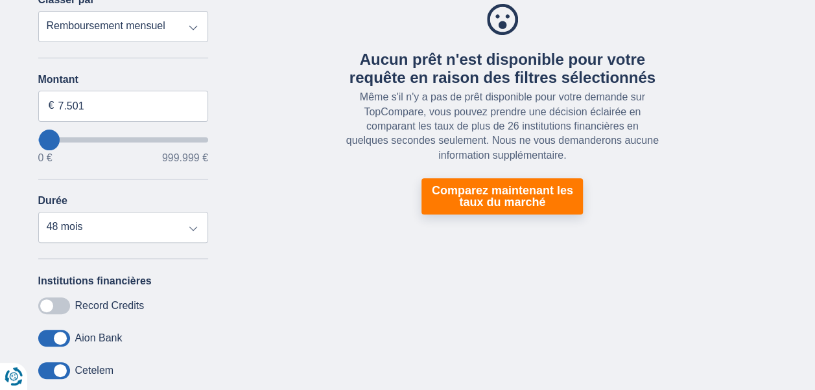
scroll to position [130, 0]
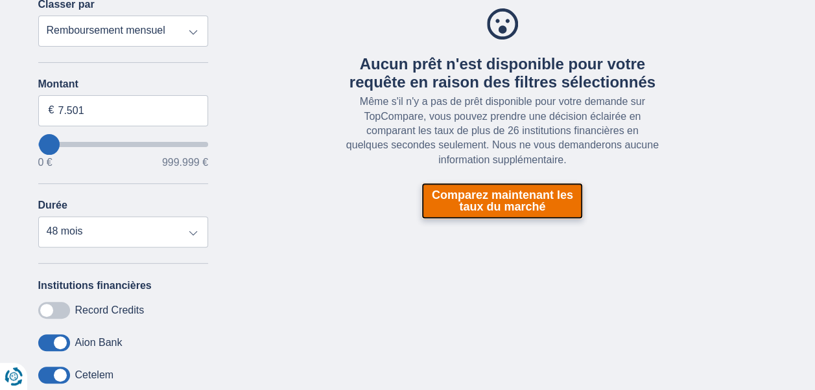
click at [525, 202] on link "Comparez maintenant les taux du marché" at bounding box center [501, 201] width 161 height 36
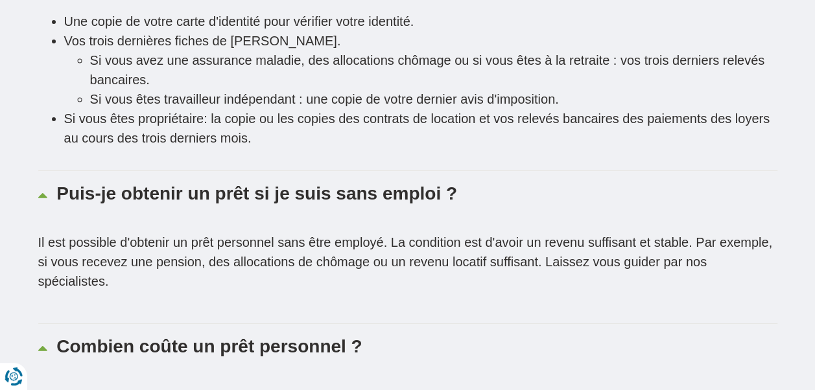
scroll to position [2464, 0]
